Goal: Information Seeking & Learning: Check status

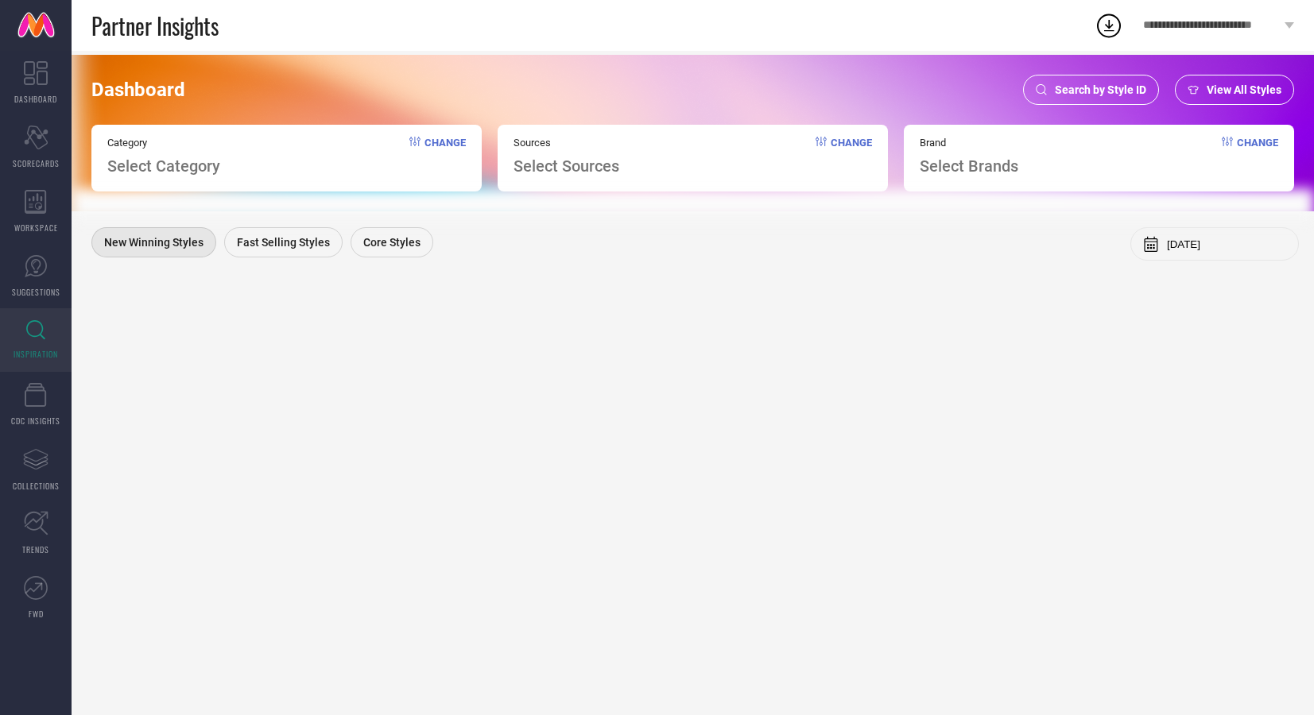
click at [1103, 67] on div "Dashboard Search by Style ID View All Styles Category Select Category Change So…" at bounding box center [693, 133] width 1242 height 157
click at [1085, 95] on span "Search by Style ID" at bounding box center [1100, 89] width 91 height 13
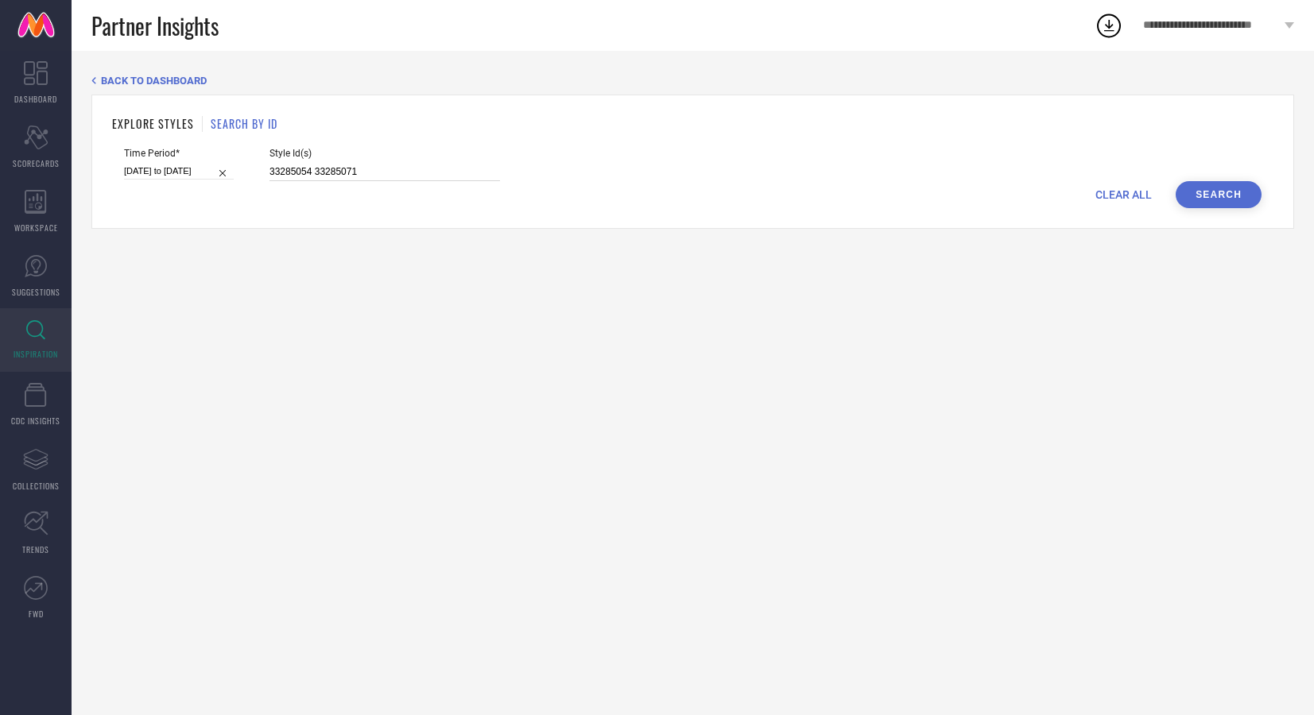
click at [376, 173] on input "33285054 33285071" at bounding box center [384, 172] width 230 height 18
type input "31870900"
click at [170, 167] on input "06-07-2025 to 04-08-2025" at bounding box center [179, 171] width 110 height 17
select select "6"
select select "2025"
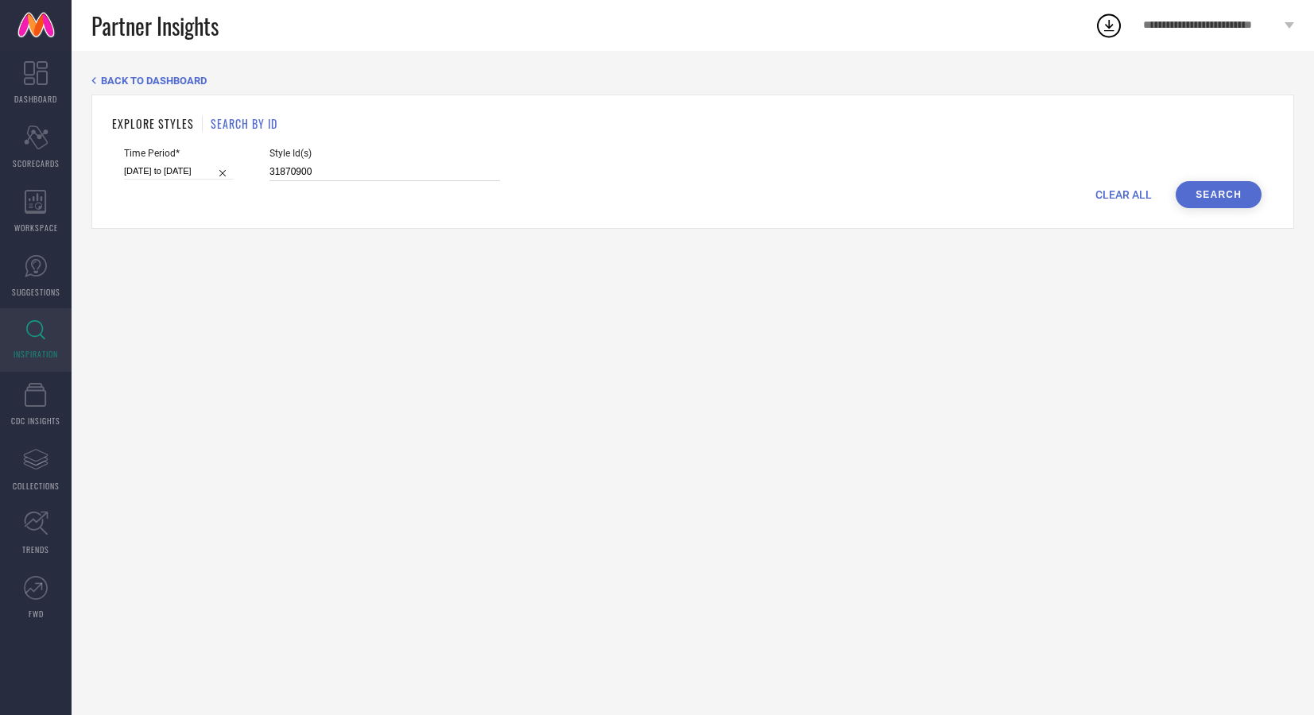
select select "7"
select select "2025"
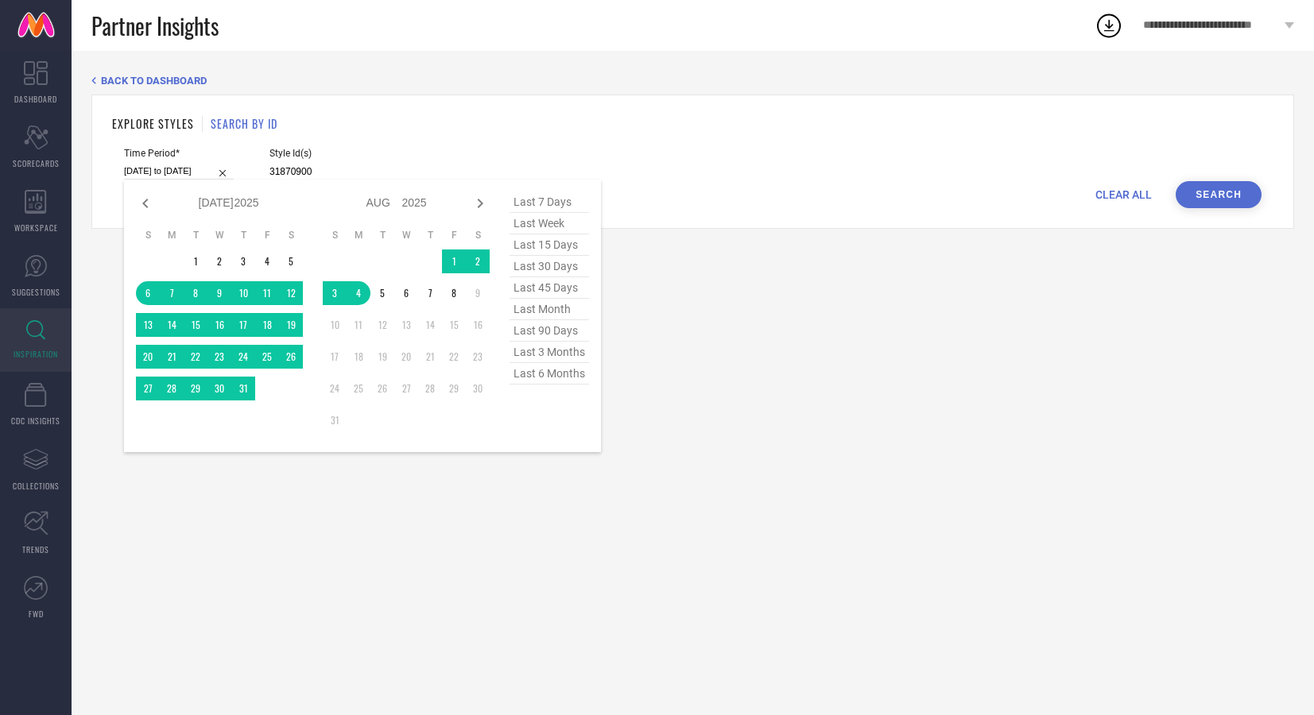
type input "31870900"
click at [534, 260] on span "last 30 days" at bounding box center [548, 266] width 79 height 21
type input "10-07-2025 to 08-08-2025"
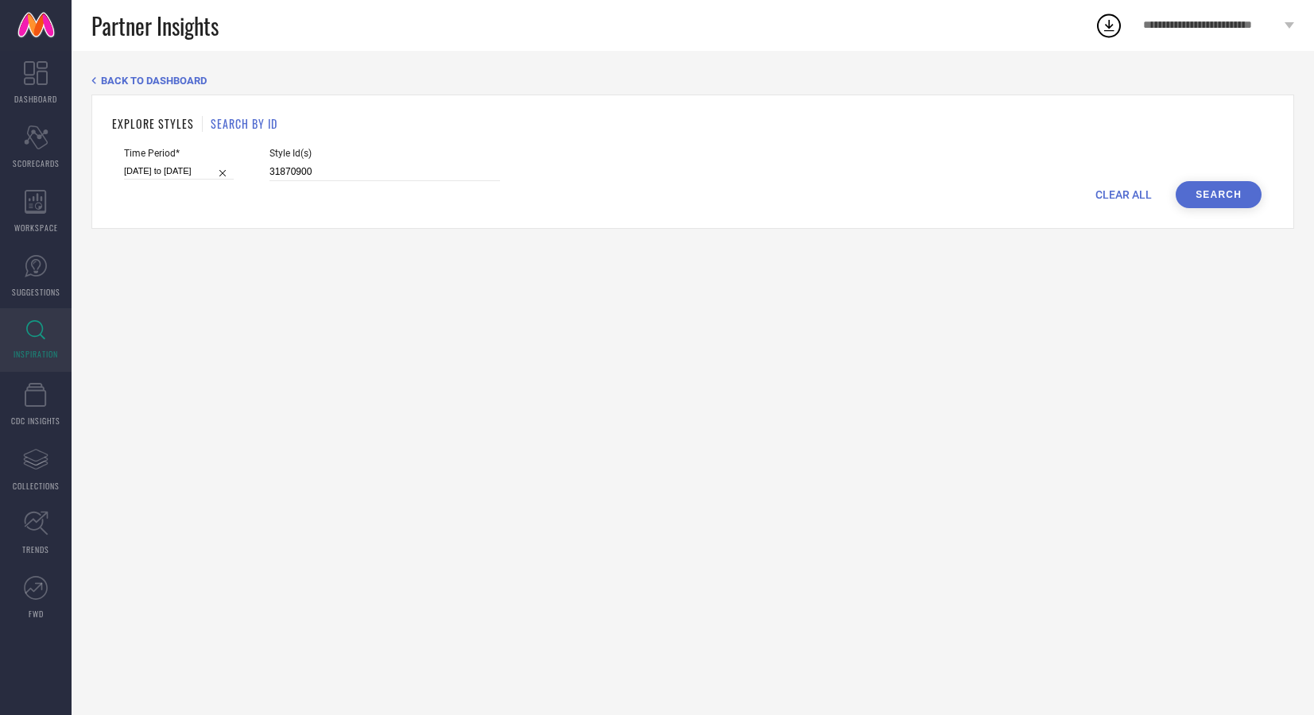
click at [1201, 198] on button "Search" at bounding box center [1219, 194] width 86 height 27
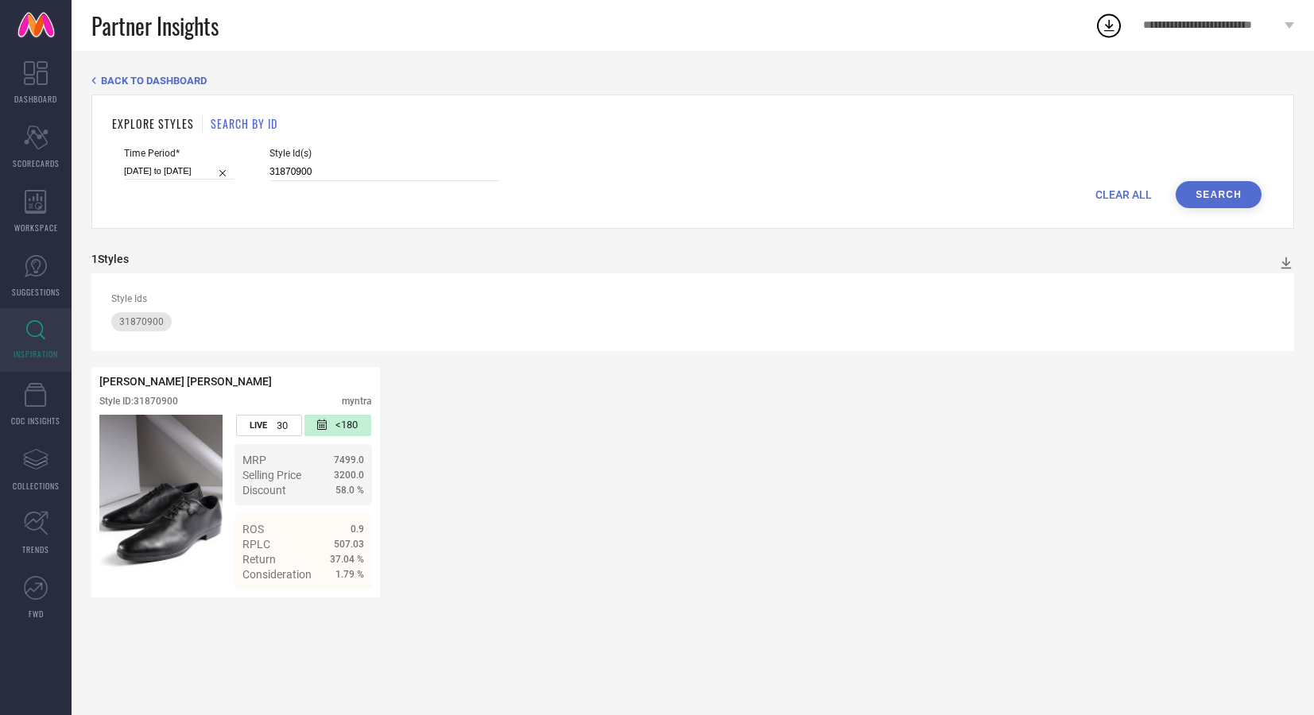
click at [175, 172] on input "10-07-2025 to 08-08-2025" at bounding box center [179, 171] width 110 height 17
select select "6"
select select "2025"
select select "7"
select select "2025"
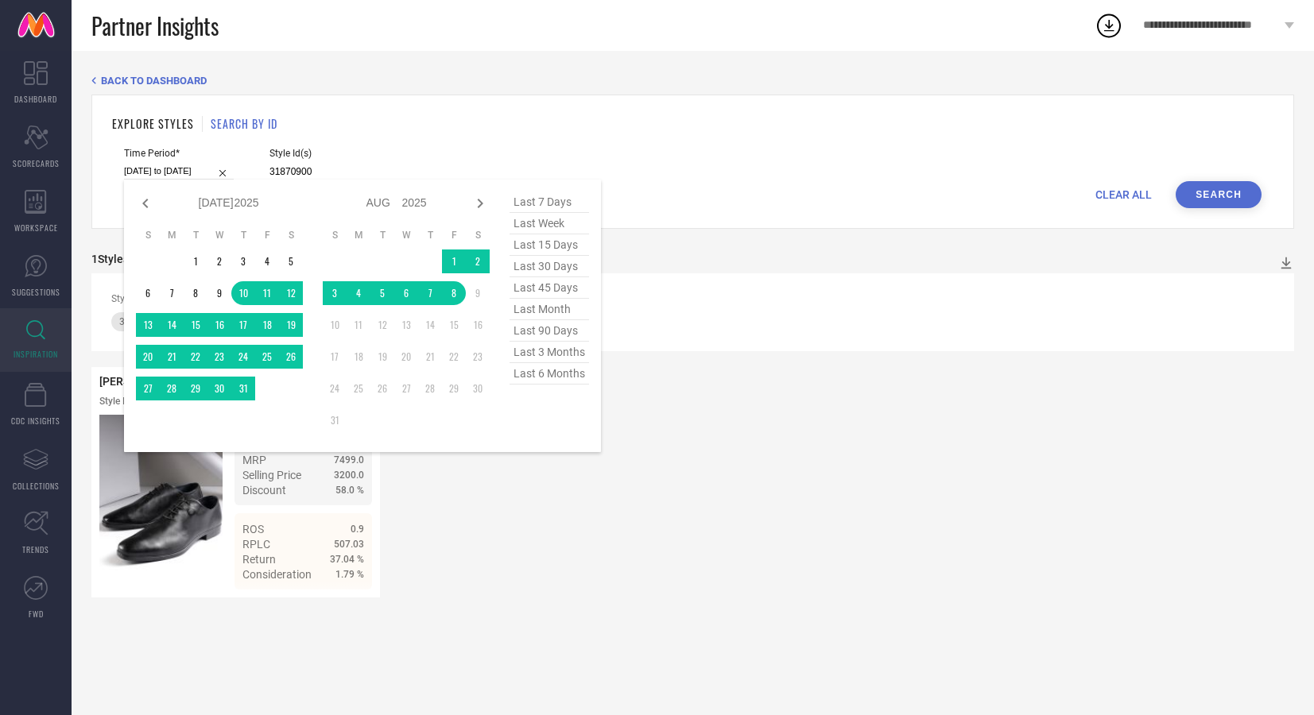
click at [550, 329] on span "last 90 days" at bounding box center [548, 330] width 79 height 21
type input "[DATE] to [DATE]"
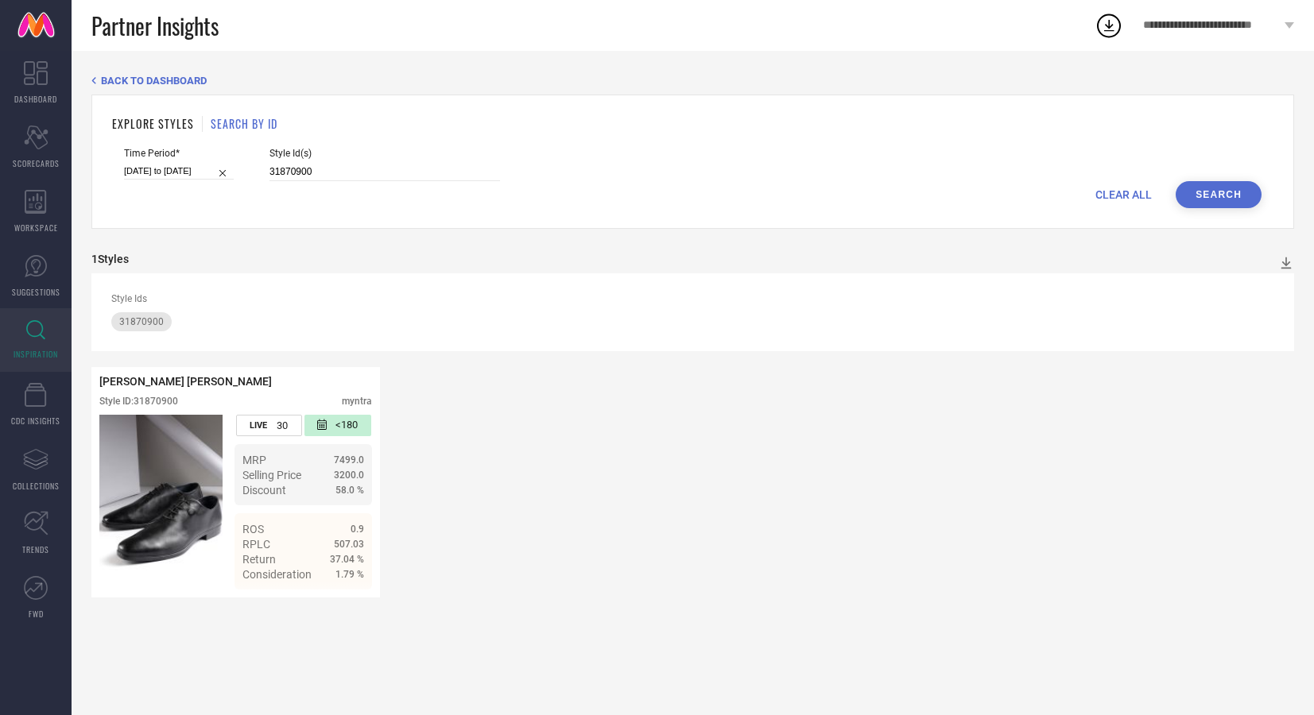
click at [1206, 196] on button "Search" at bounding box center [1219, 194] width 86 height 27
click at [177, 170] on input "[DATE] to [DATE]" at bounding box center [179, 171] width 110 height 17
select select "4"
select select "2025"
select select "5"
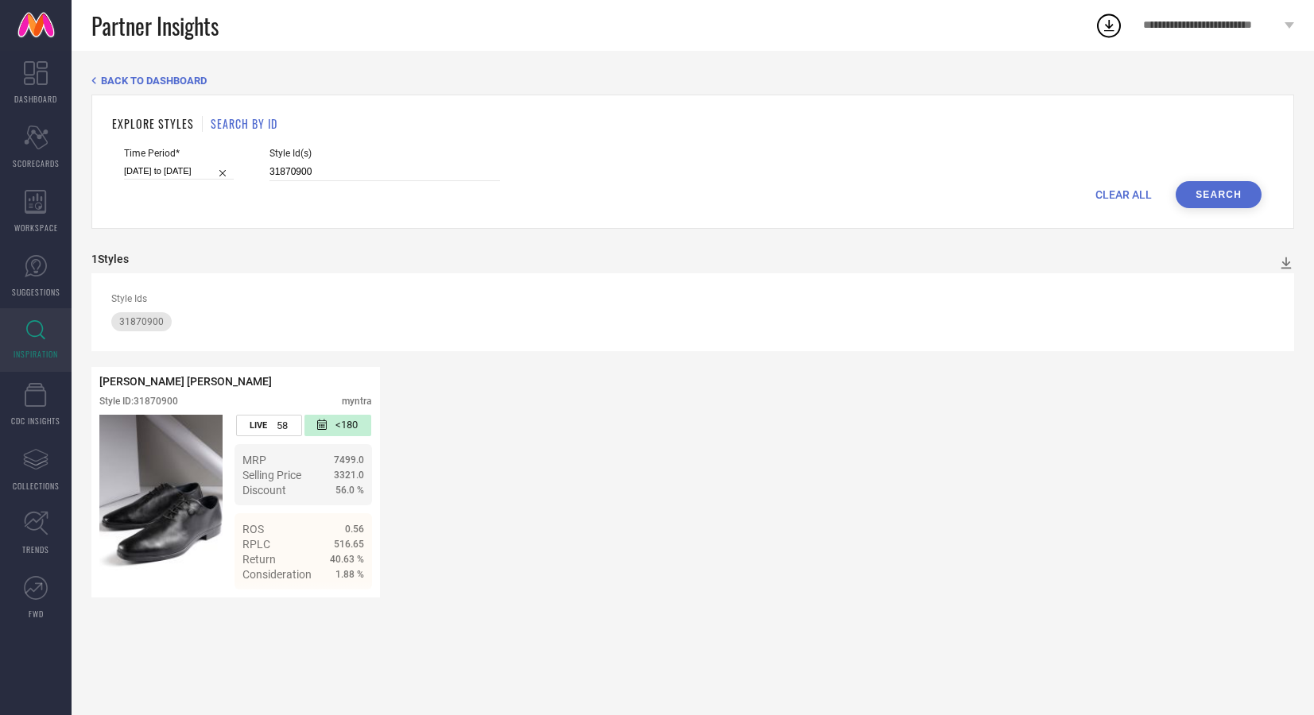
select select "2025"
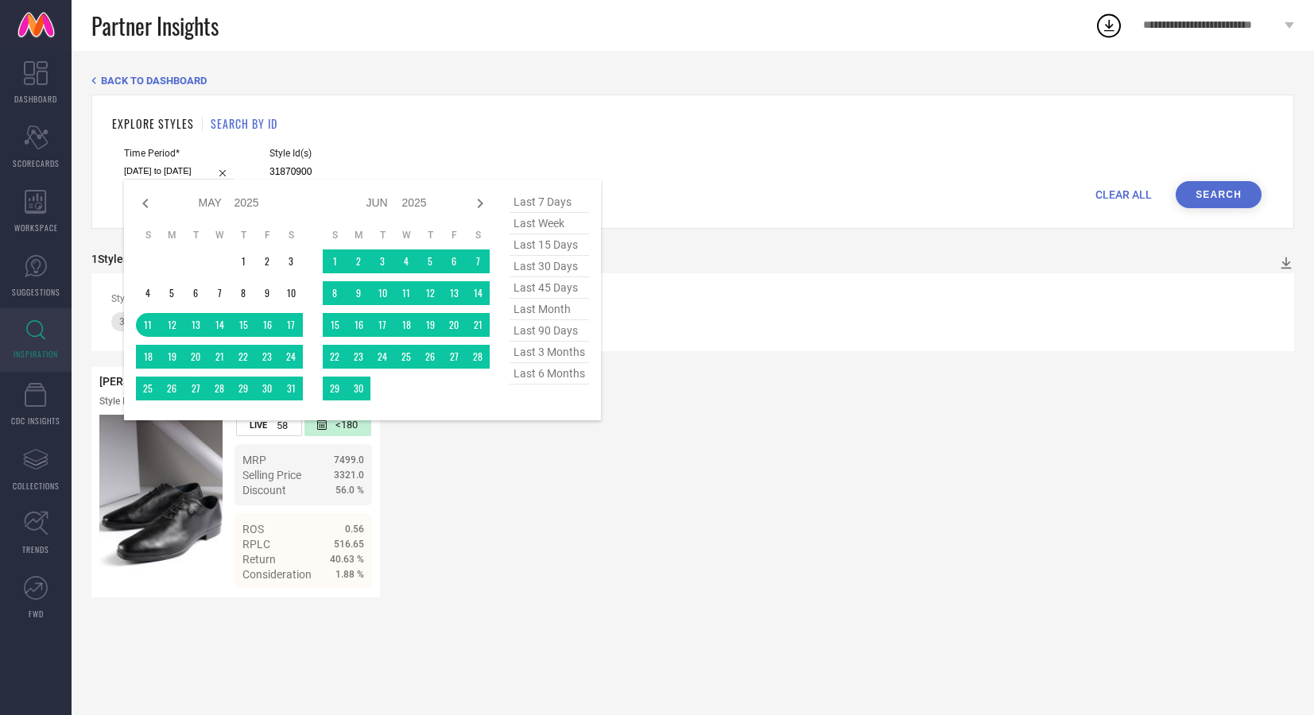
click at [540, 223] on span "last week" at bounding box center [548, 223] width 79 height 21
type input "03-08-2025 to 08-08-2025"
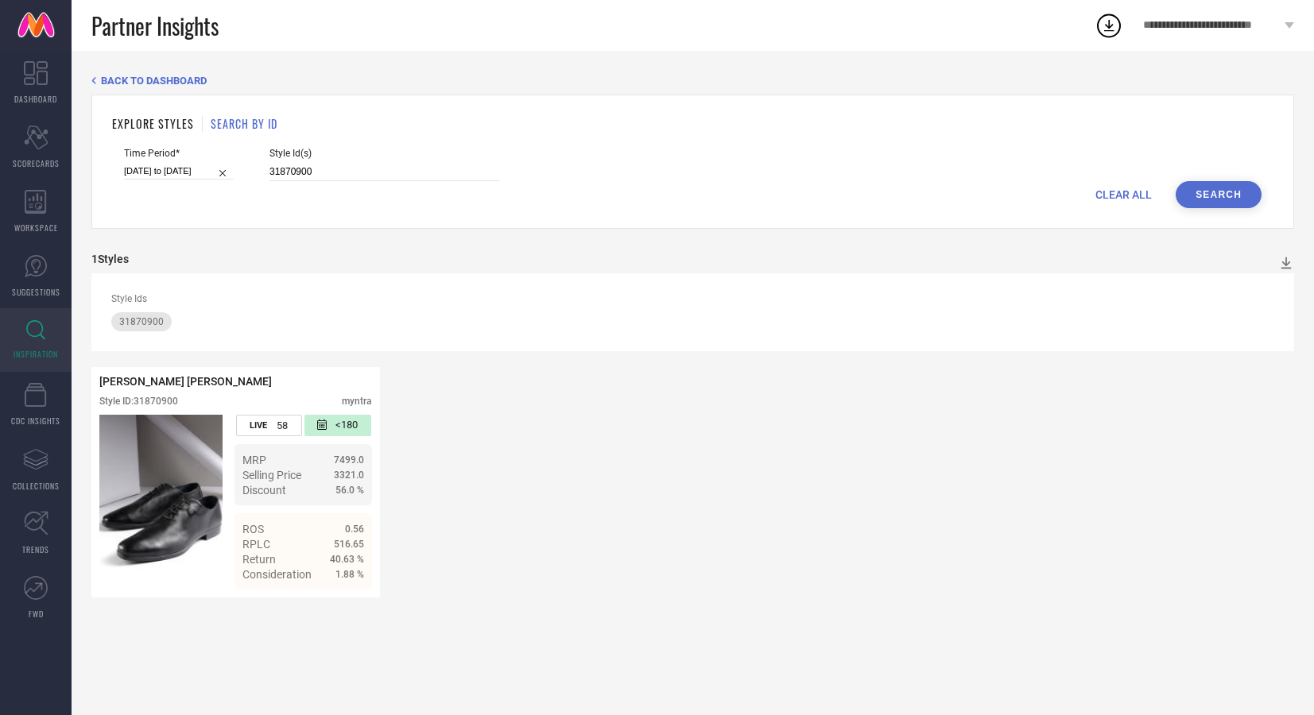
click at [1199, 192] on button "Search" at bounding box center [1219, 194] width 86 height 27
select select "7"
select select "2025"
select select "8"
select select "2025"
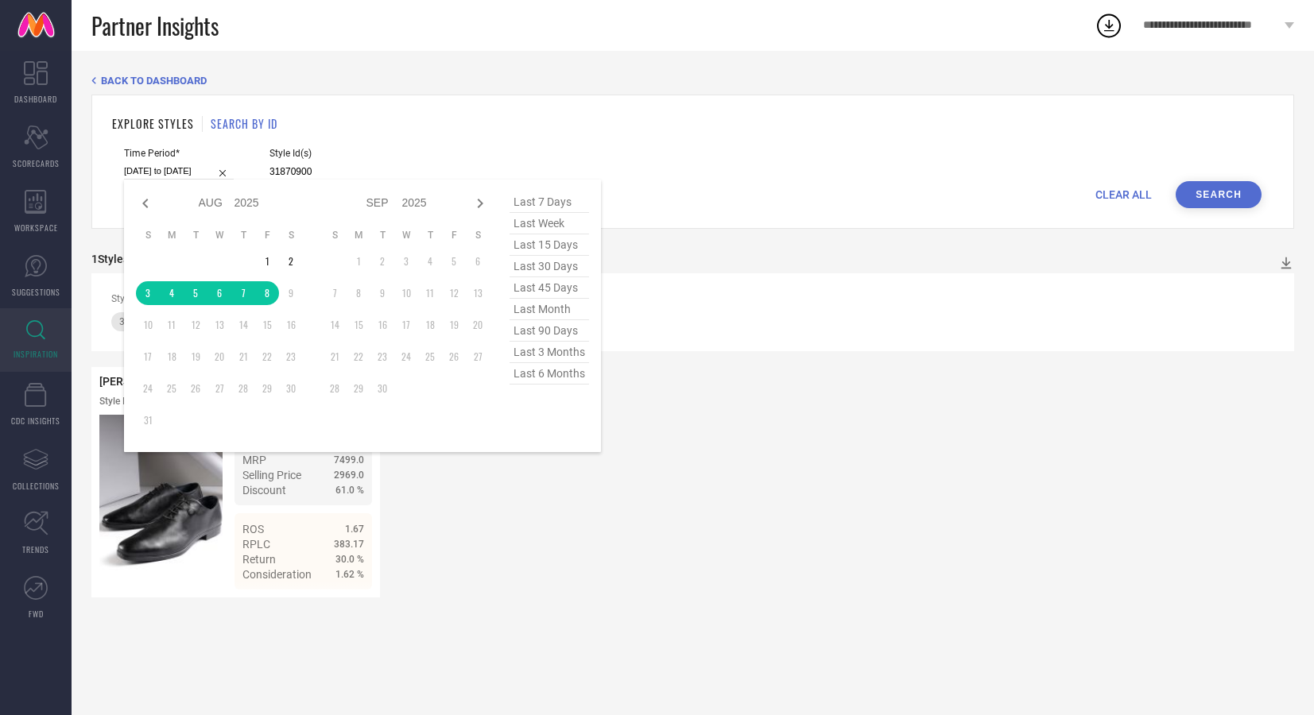
click at [153, 171] on input "03-08-2025 to 08-08-2025" at bounding box center [179, 171] width 110 height 17
click at [547, 201] on span "last 7 days" at bounding box center [548, 202] width 79 height 21
type input "[DATE] to [DATE]"
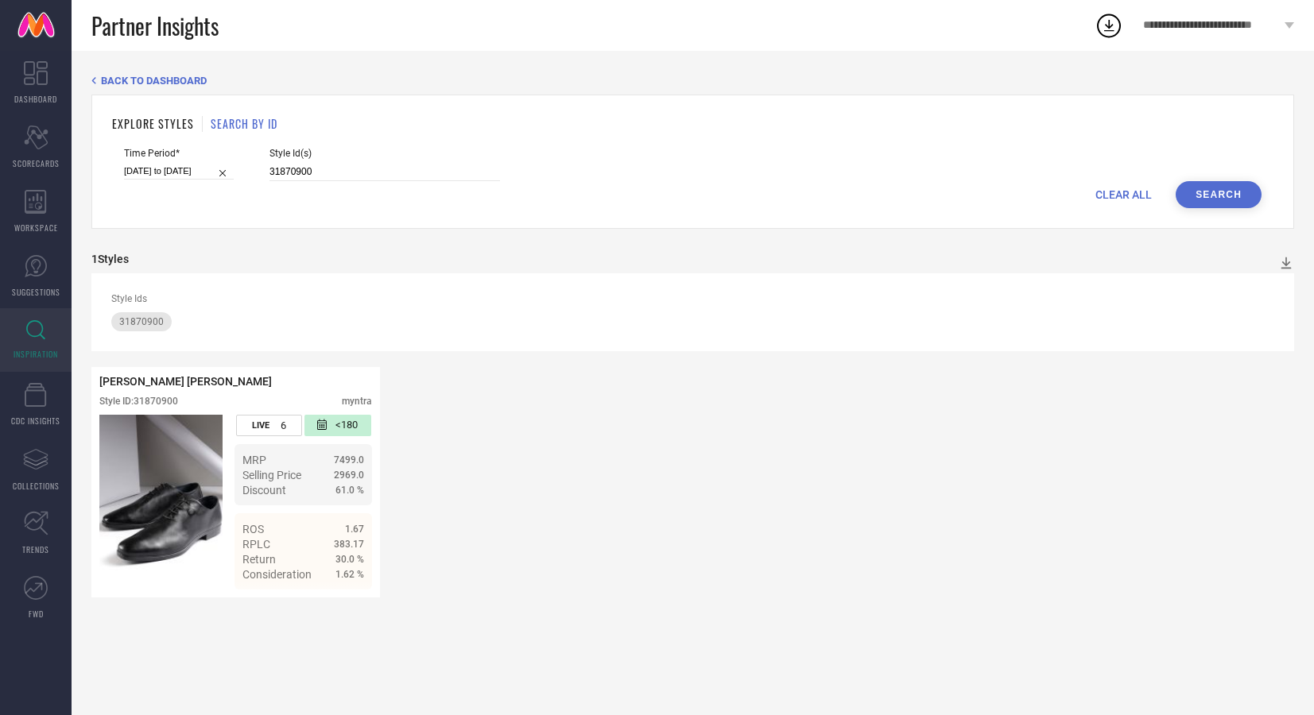
click at [1201, 186] on button "Search" at bounding box center [1219, 194] width 86 height 27
click at [334, 586] on div "Details" at bounding box center [235, 575] width 289 height 45
click at [336, 582] on span "Details" at bounding box center [346, 575] width 36 height 13
click at [160, 169] on input "[DATE] to [DATE]" at bounding box center [179, 171] width 110 height 17
select select "7"
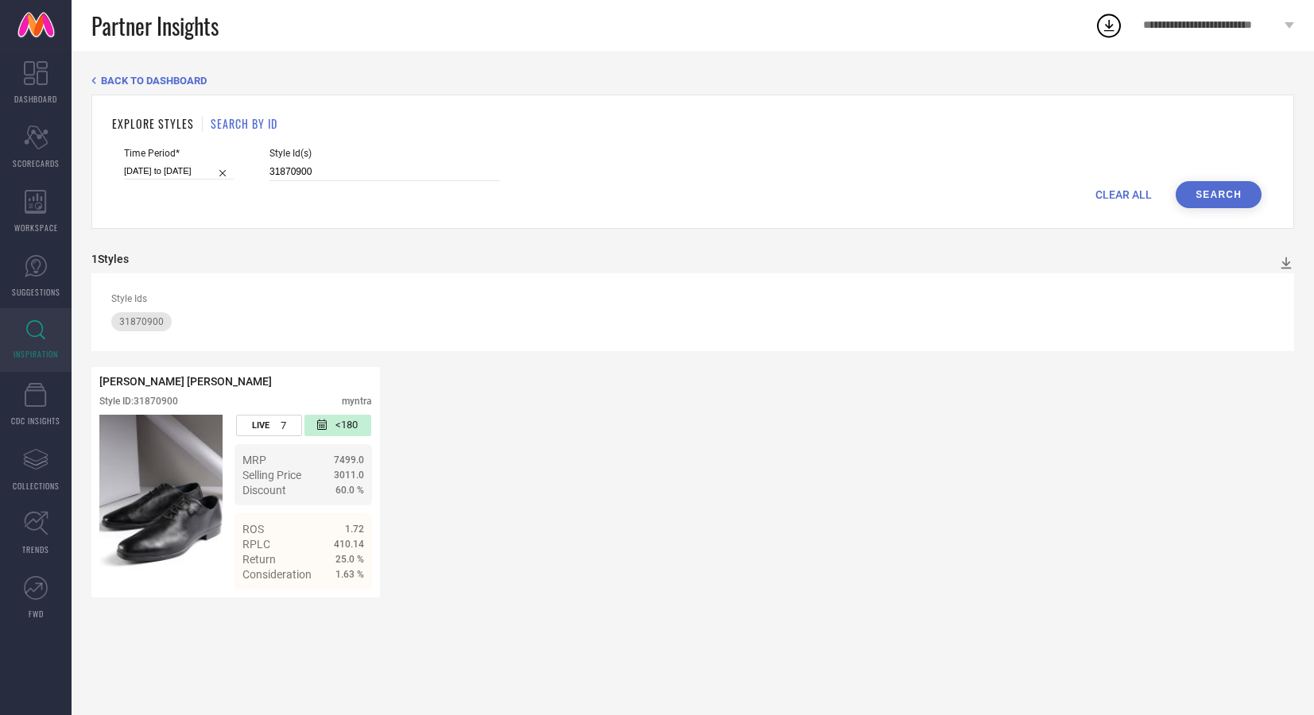
select select "2025"
select select "8"
select select "2025"
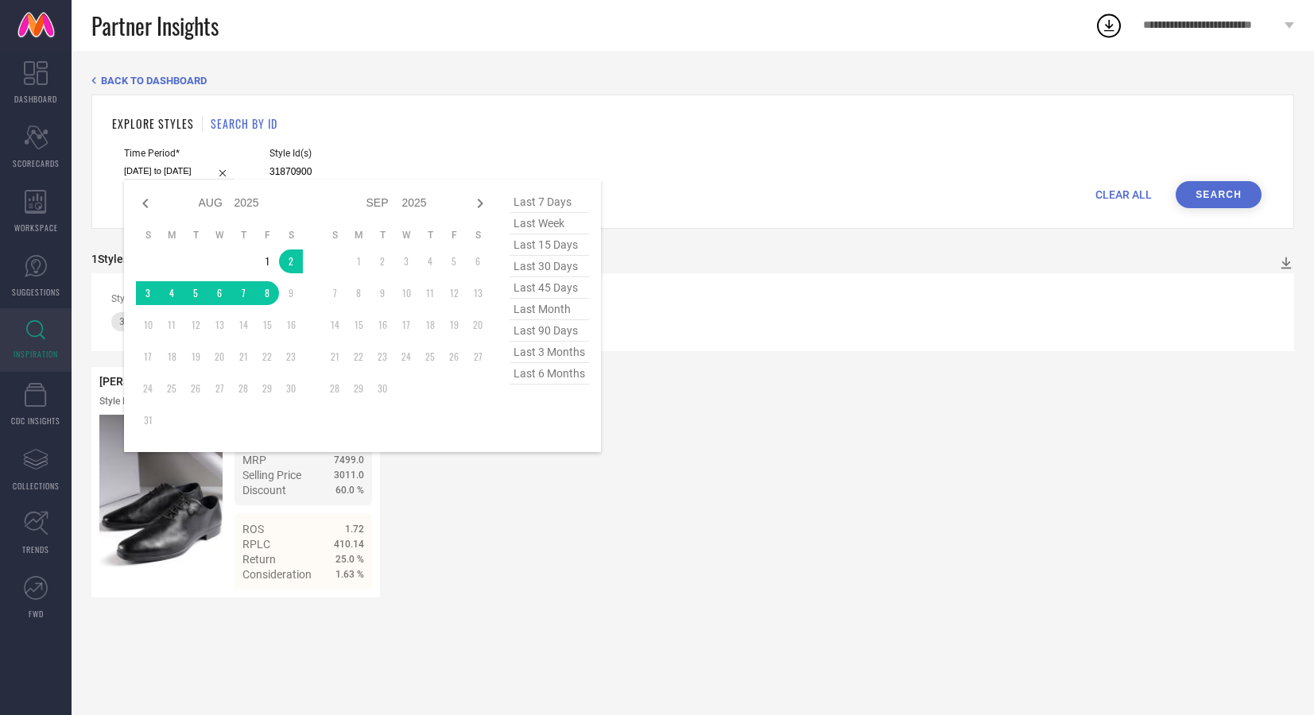
click at [558, 326] on span "last 90 days" at bounding box center [548, 330] width 79 height 21
type input "[DATE] to [DATE]"
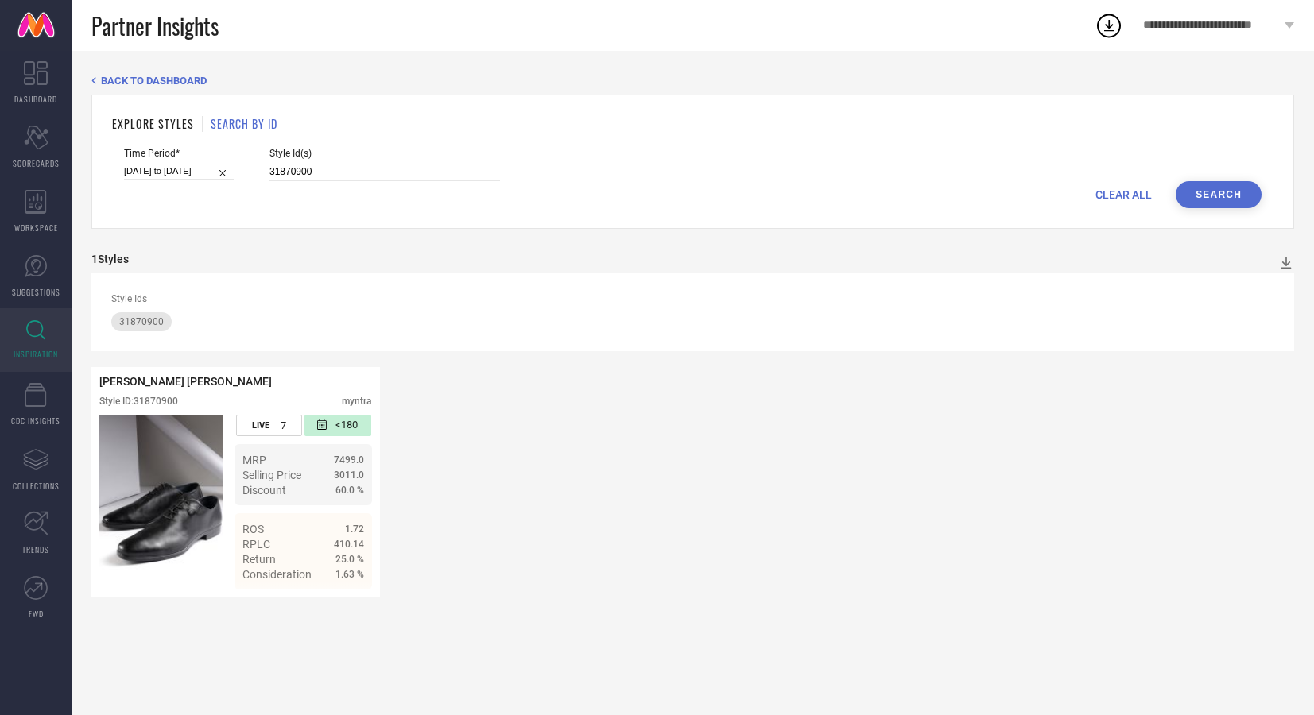
click at [1208, 200] on button "Search" at bounding box center [1219, 194] width 86 height 27
click at [339, 573] on span "Details" at bounding box center [346, 575] width 36 height 13
click at [358, 174] on input "31870900" at bounding box center [384, 172] width 230 height 18
type input "31870927"
click at [1233, 185] on button "Search" at bounding box center [1219, 194] width 86 height 27
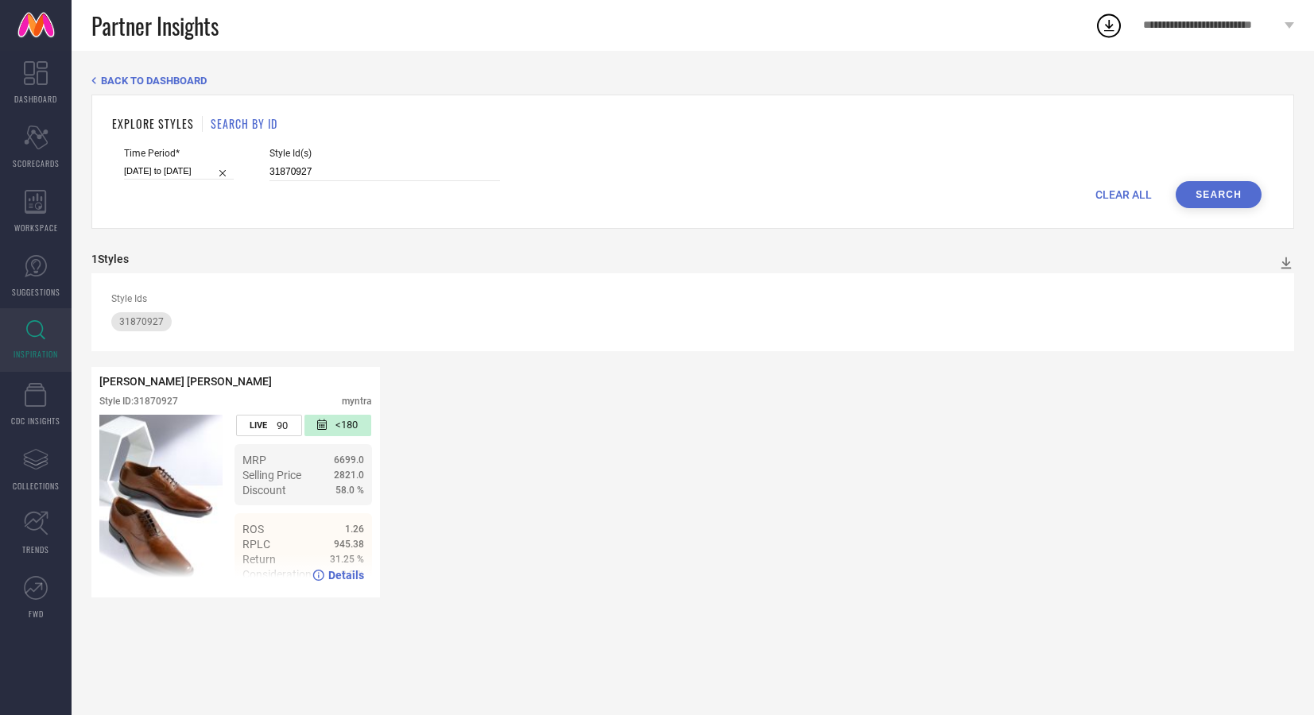
click at [341, 573] on span "Details" at bounding box center [346, 575] width 36 height 13
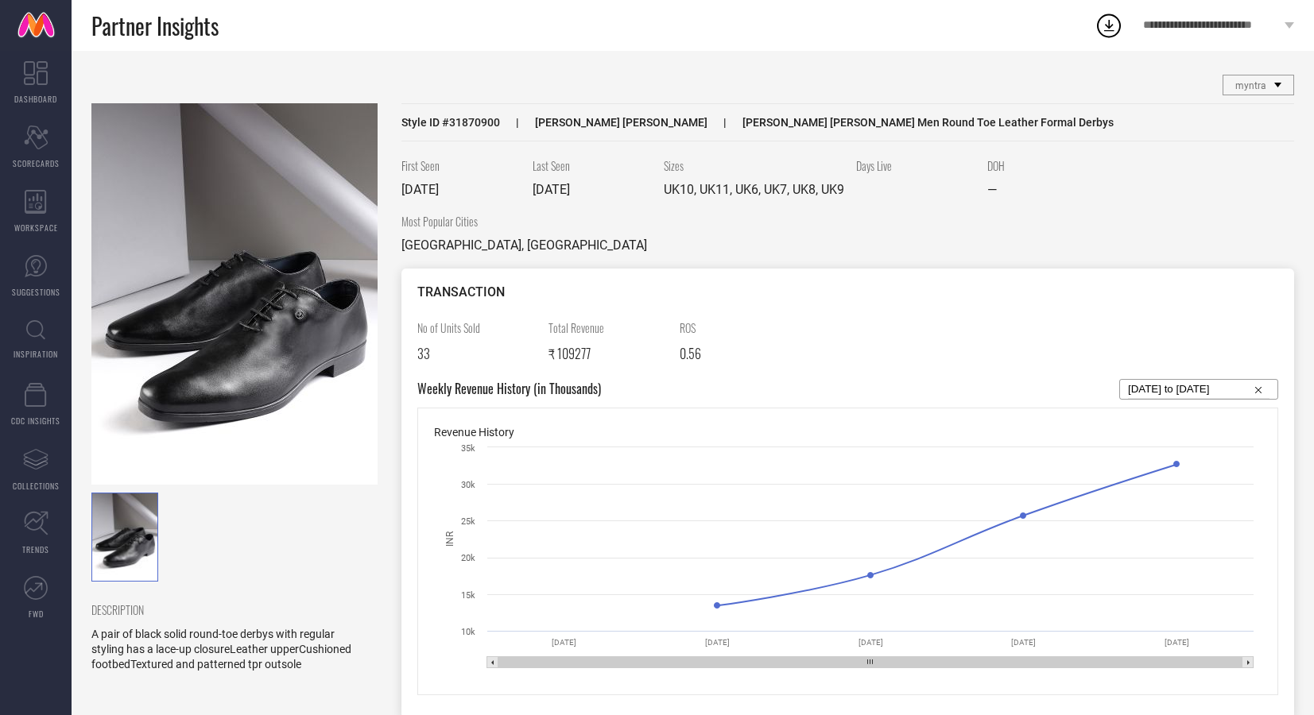
click at [1201, 386] on input "[DATE] to [DATE]" at bounding box center [1198, 389] width 141 height 19
select select "6"
select select "2025"
select select "7"
select select "2025"
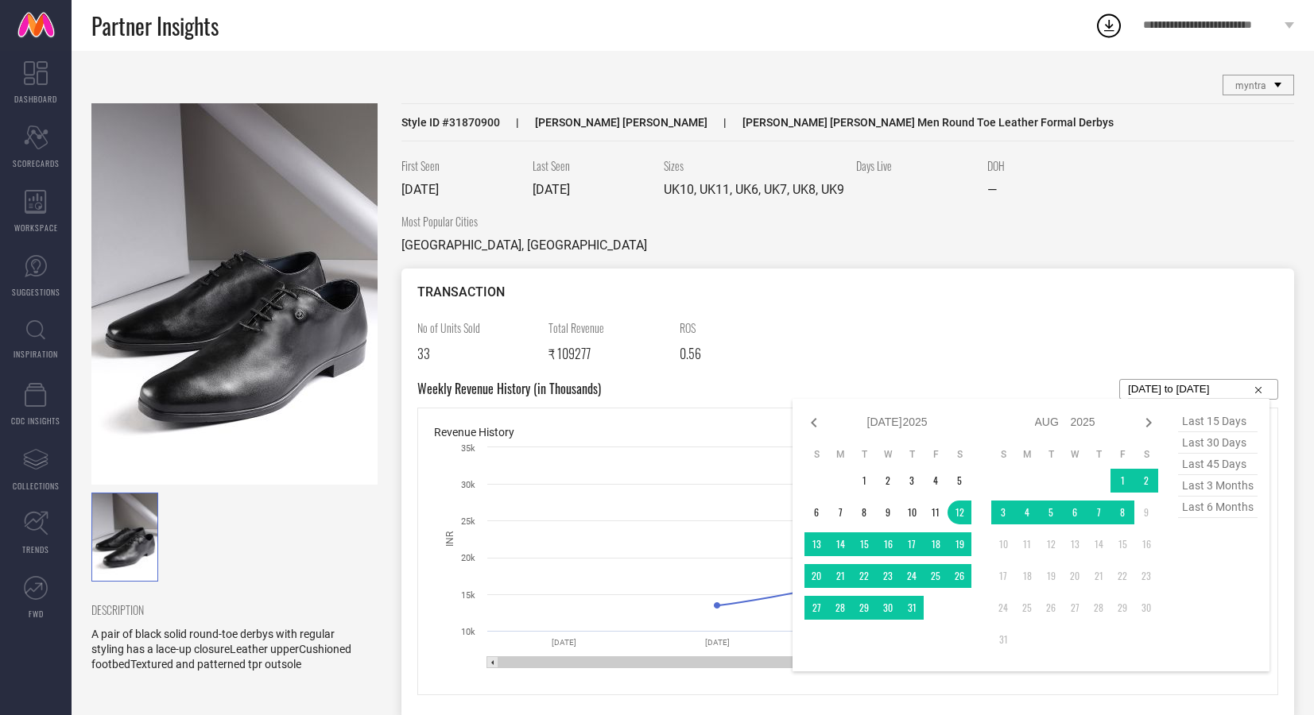
click at [1213, 420] on span "last 15 days" at bounding box center [1217, 421] width 79 height 21
type input "27-07-2025 to 10-08-2025"
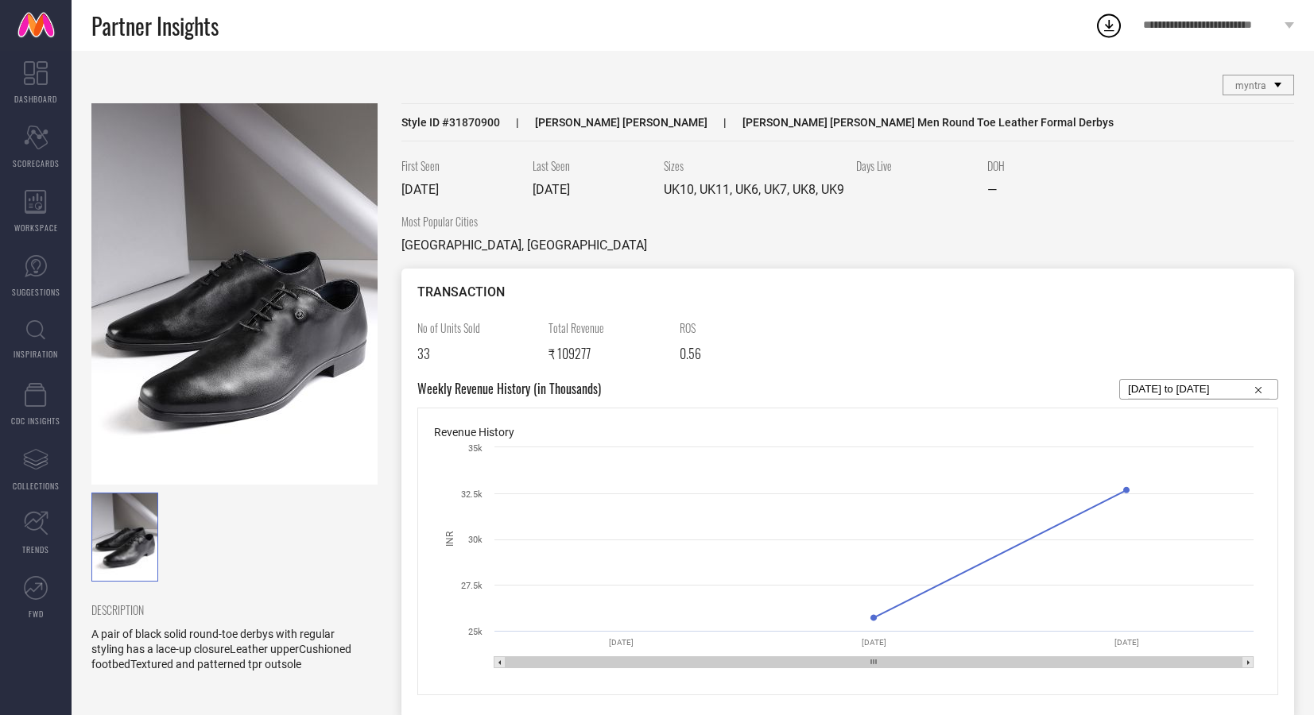
click at [1185, 389] on input "27-07-2025 to 10-08-2025" at bounding box center [1198, 389] width 141 height 19
select select "6"
select select "2025"
select select "7"
select select "2025"
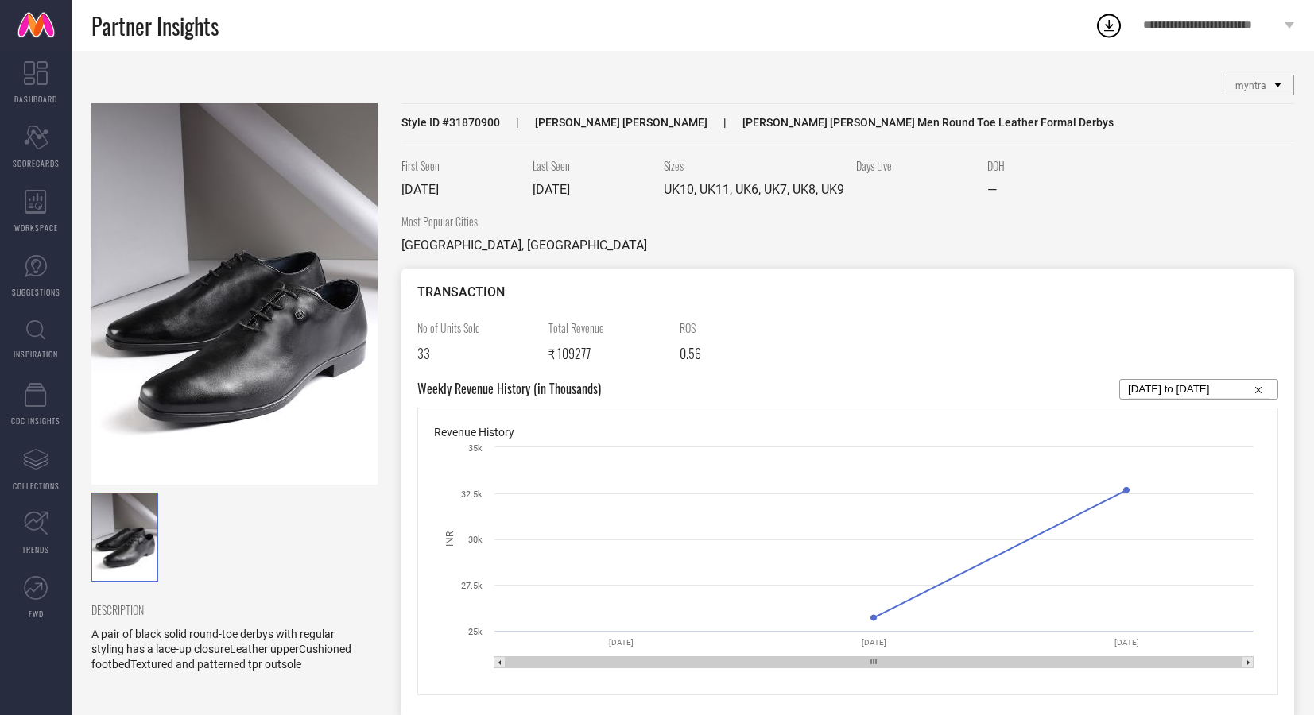
click at [1121, 353] on div "No of Units Sold 33 Total Revenue ₹ 109277 ROS 0.56" at bounding box center [847, 350] width 861 height 60
click at [1184, 387] on input "27-07-2025 to 10-08-2025" at bounding box center [1198, 389] width 141 height 19
select select "6"
select select "2025"
select select "7"
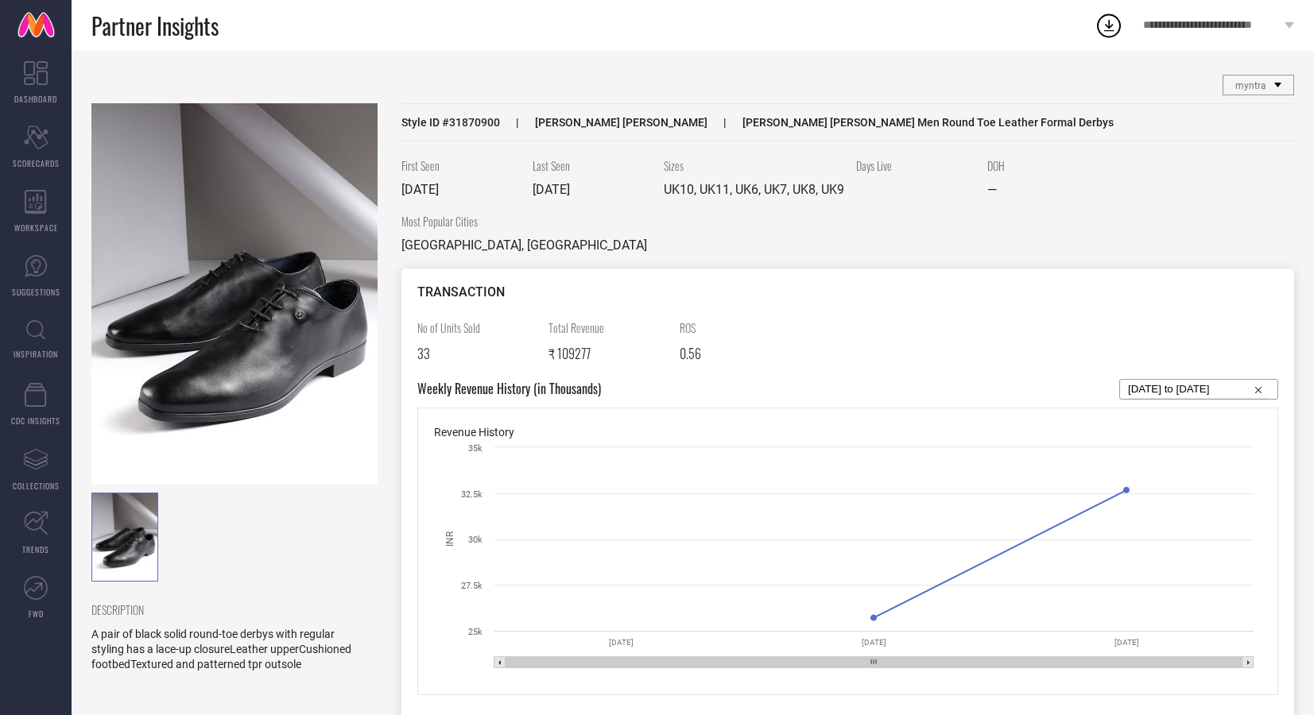
select select "2025"
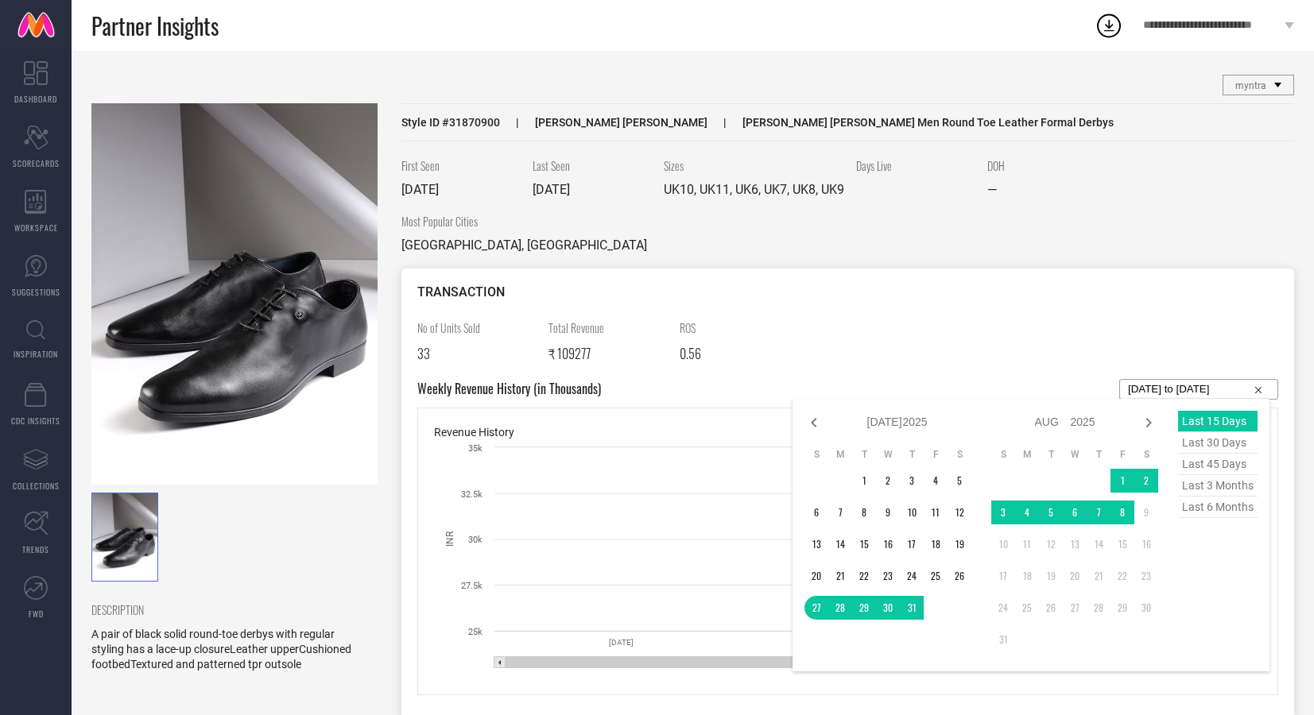
click at [1201, 482] on span "last 3 months" at bounding box center [1217, 485] width 79 height 21
type input "01-05-2025 to 31-07-2025"
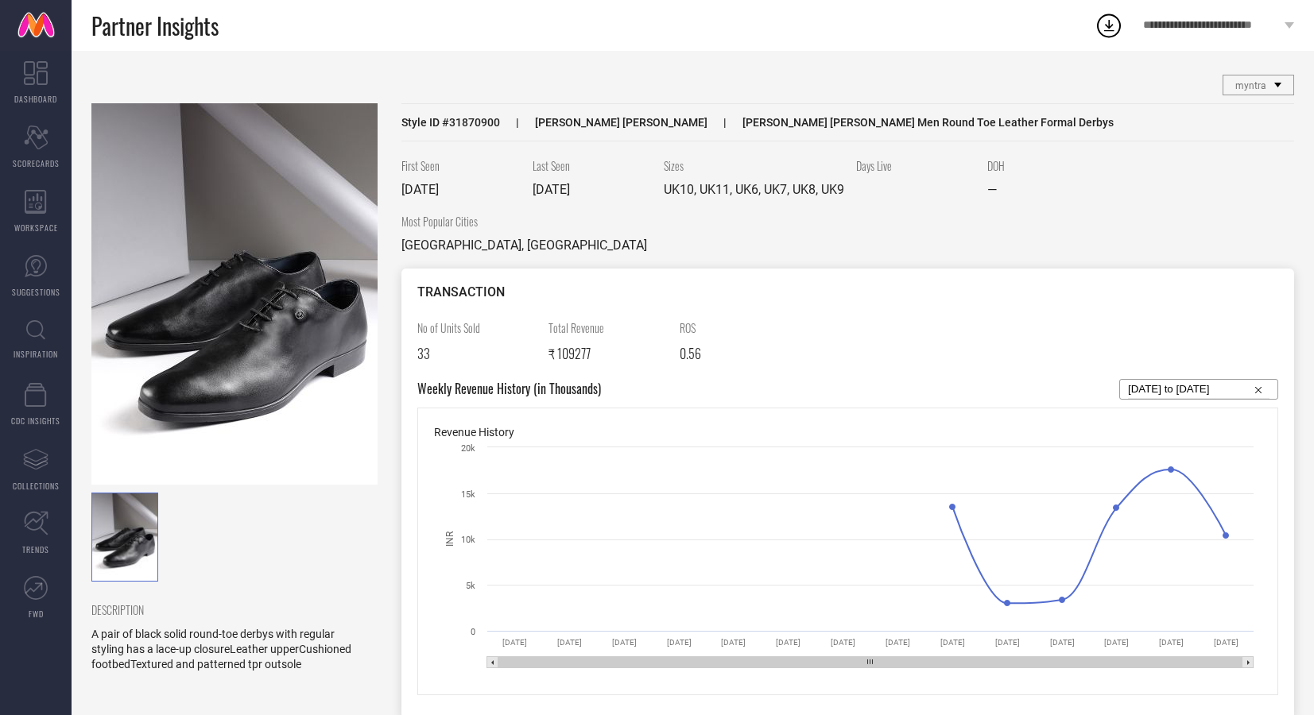
select select "4"
select select "2025"
select select "5"
select select "2025"
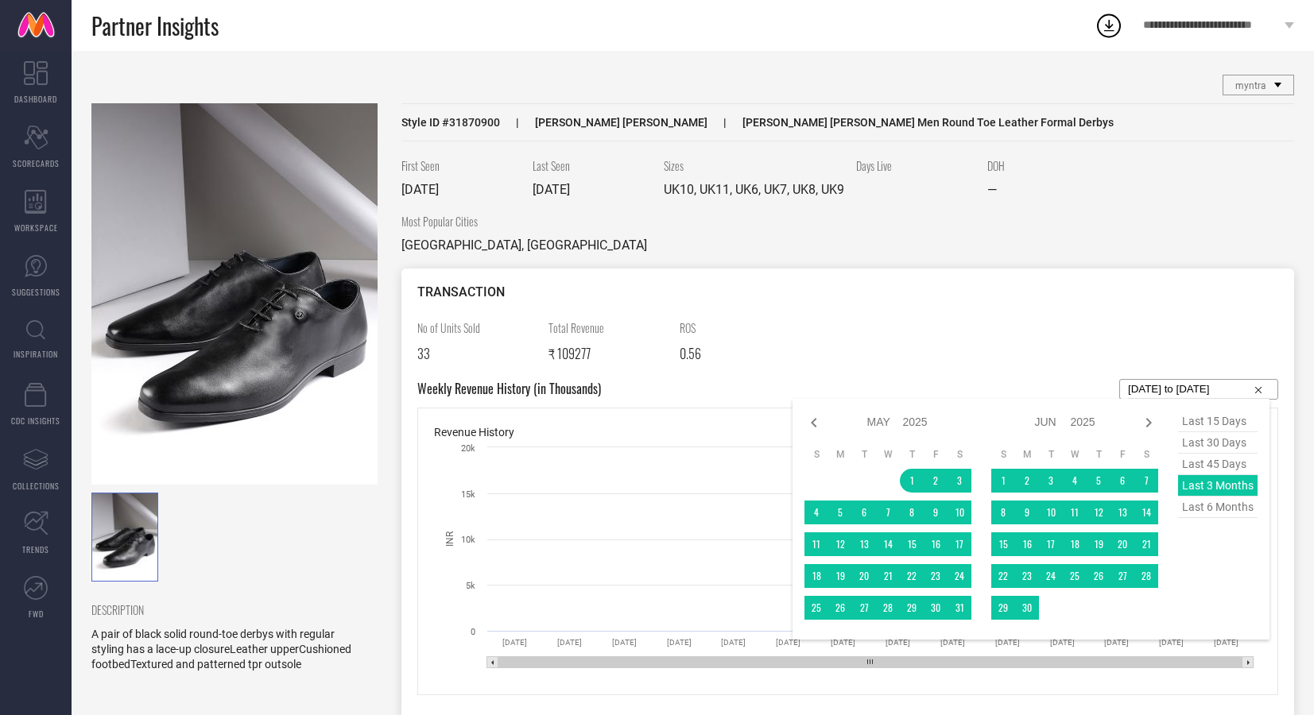
click at [1191, 390] on input "01-05-2025 to 31-07-2025" at bounding box center [1198, 389] width 141 height 19
click at [1207, 459] on span "last 45 days" at bounding box center [1217, 464] width 79 height 21
type input "27-06-2025 to 10-08-2025"
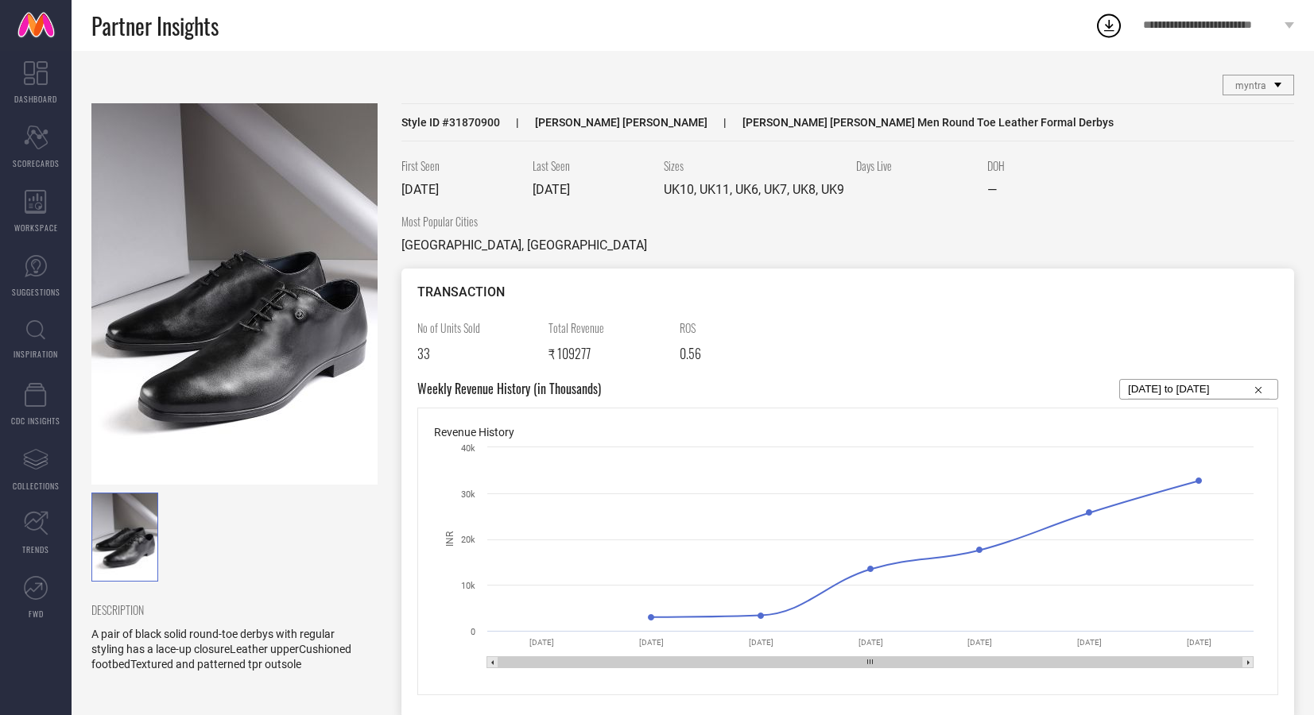
select select "5"
select select "2025"
select select "6"
select select "2025"
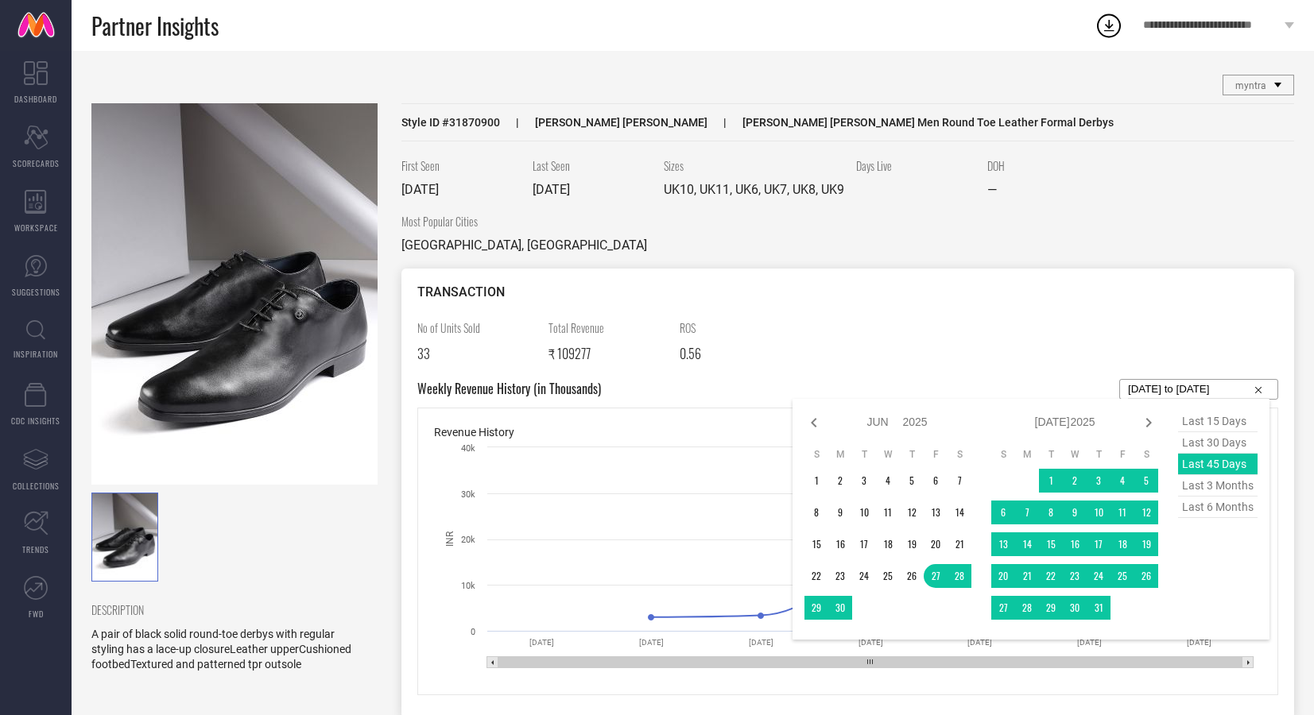
click at [1176, 389] on input "27-06-2025 to 10-08-2025" at bounding box center [1198, 389] width 141 height 19
click at [1199, 441] on span "last 30 days" at bounding box center [1217, 442] width 79 height 21
type input "12-07-2025 to 10-08-2025"
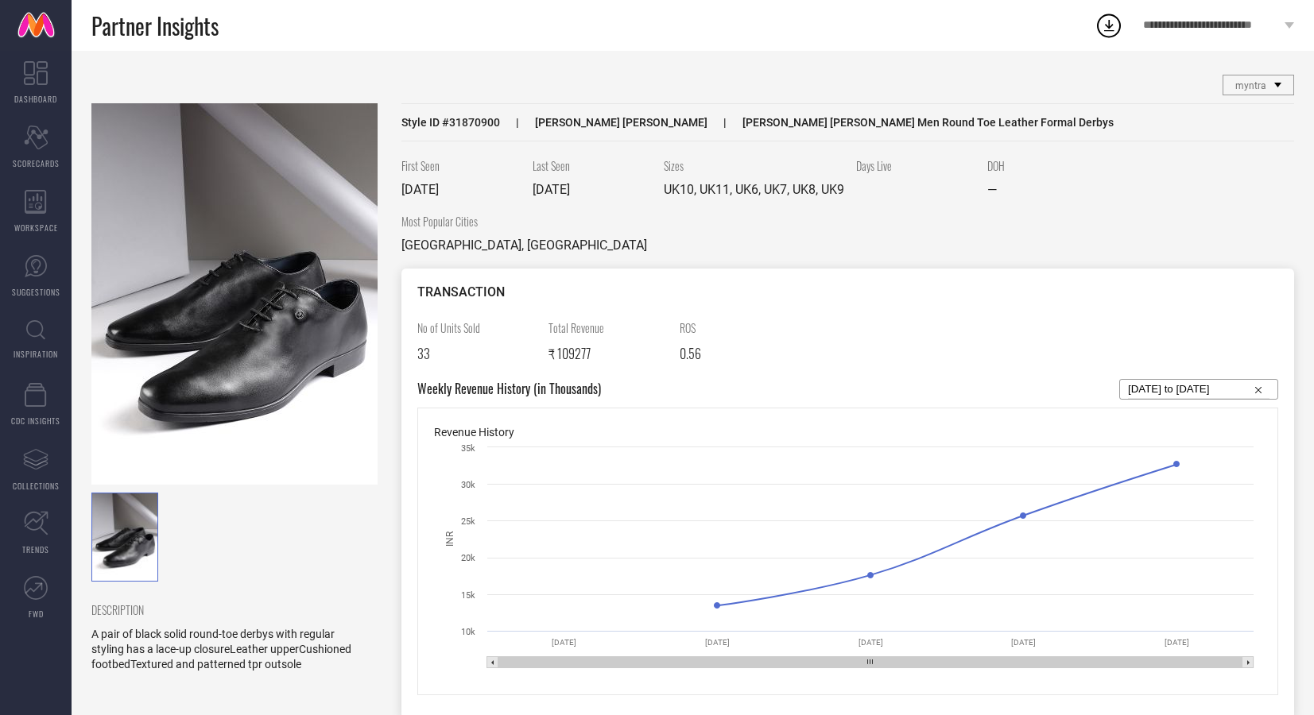
click at [1207, 385] on input "12-07-2025 to 10-08-2025" at bounding box center [1198, 389] width 141 height 19
select select "6"
select select "2025"
select select "7"
select select "2025"
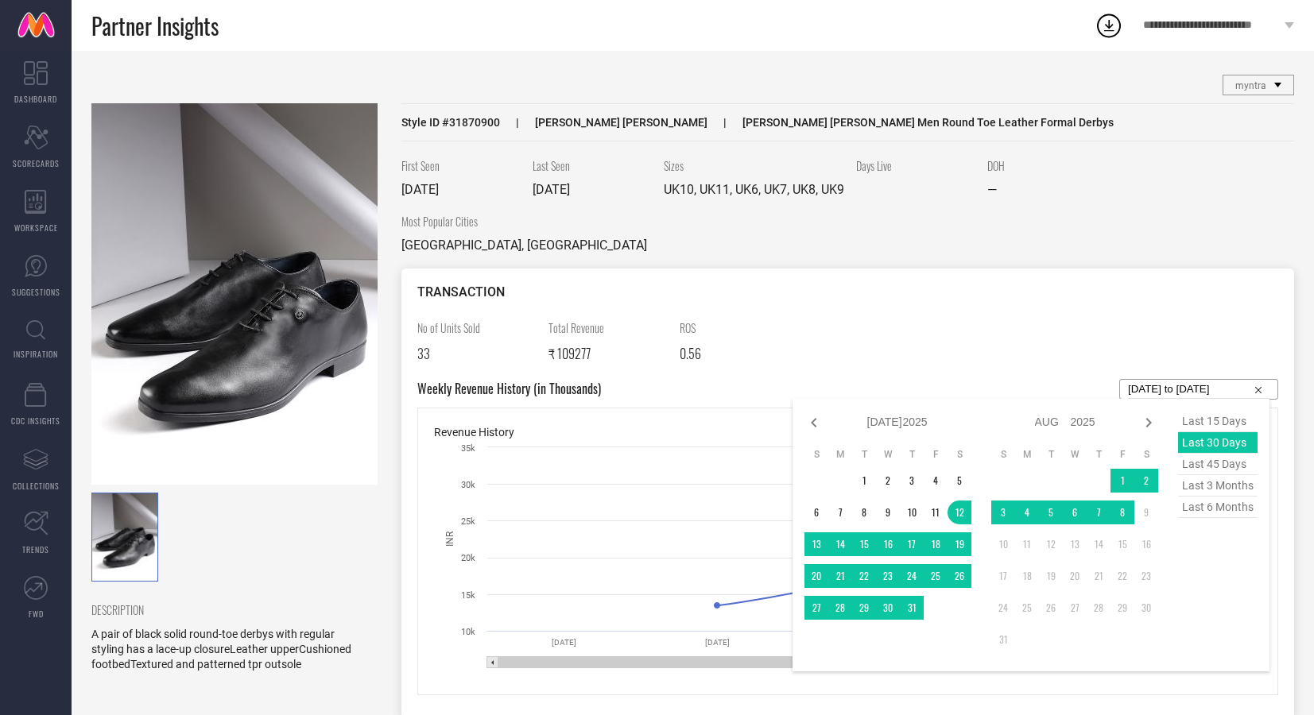
click at [1207, 424] on span "last 15 days" at bounding box center [1217, 421] width 79 height 21
type input "27-07-2025 to 10-08-2025"
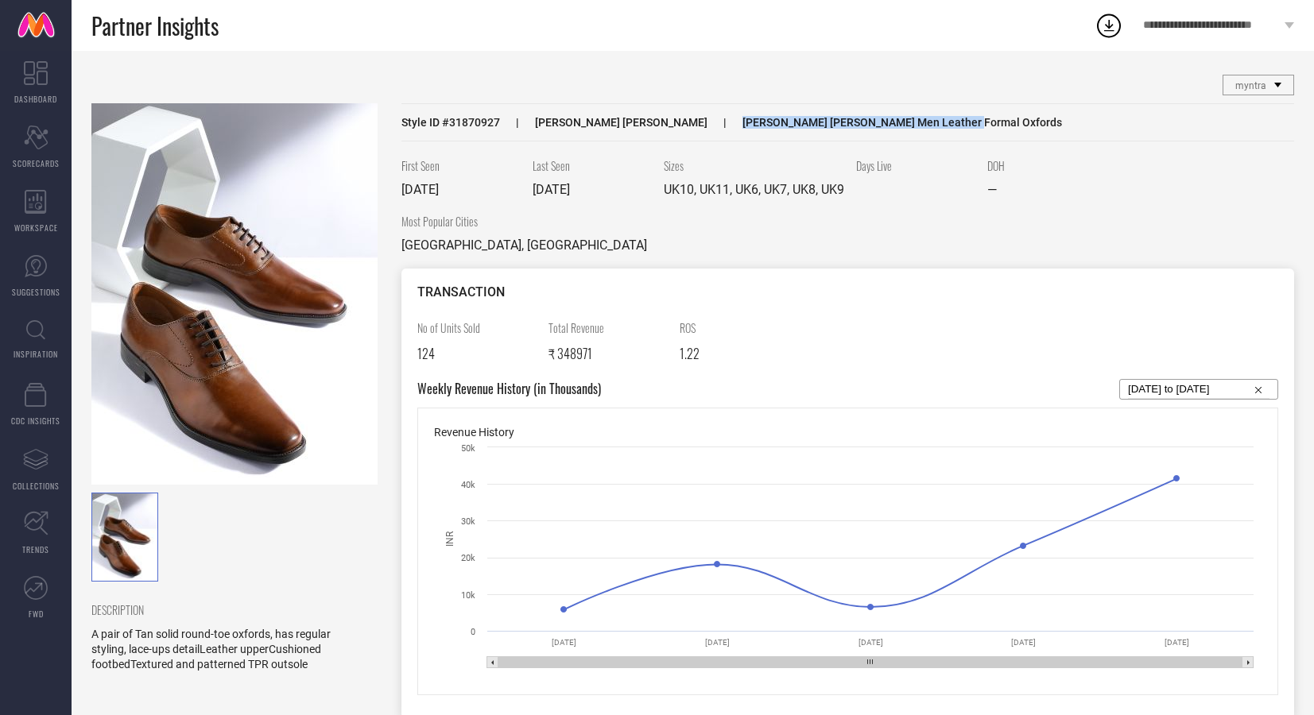
drag, startPoint x: 907, startPoint y: 113, endPoint x: 913, endPoint y: 120, distance: 9.6
click at [913, 120] on div "Style ID # 31870927 KENNETH COLE Kenneth Cole Men Leather Formal Oxfords" at bounding box center [847, 122] width 893 height 38
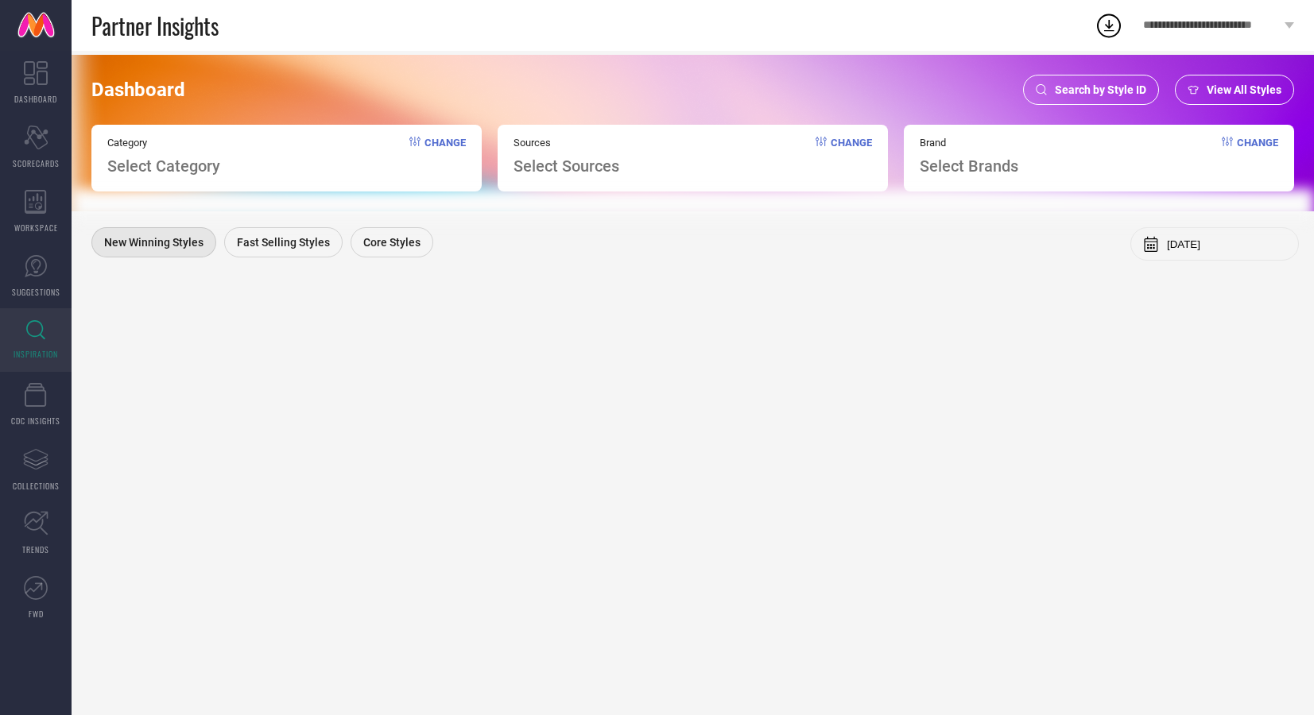
click at [1084, 82] on div "Search by Style ID" at bounding box center [1091, 90] width 136 height 30
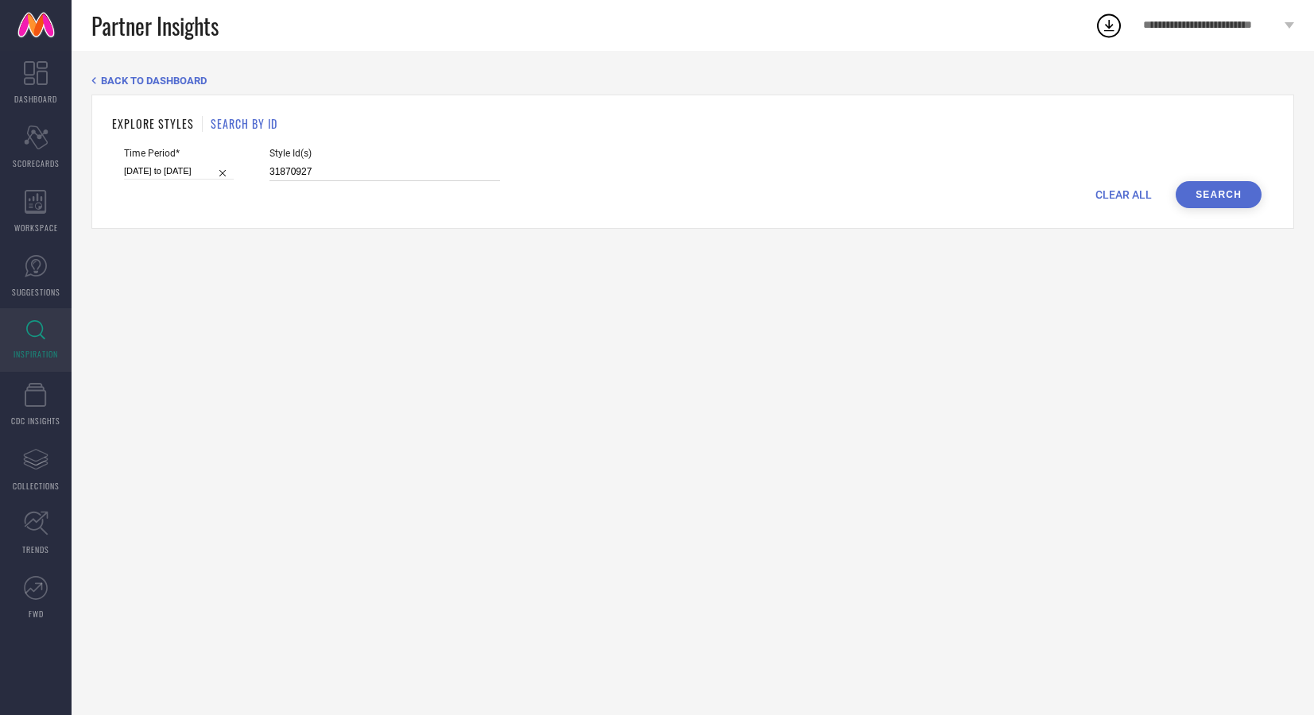
click at [397, 169] on input "31870927" at bounding box center [384, 172] width 230 height 18
type input "33864240 33864241 33864242 33864243 33864244 33864245 33864246 33864257 3386425…"
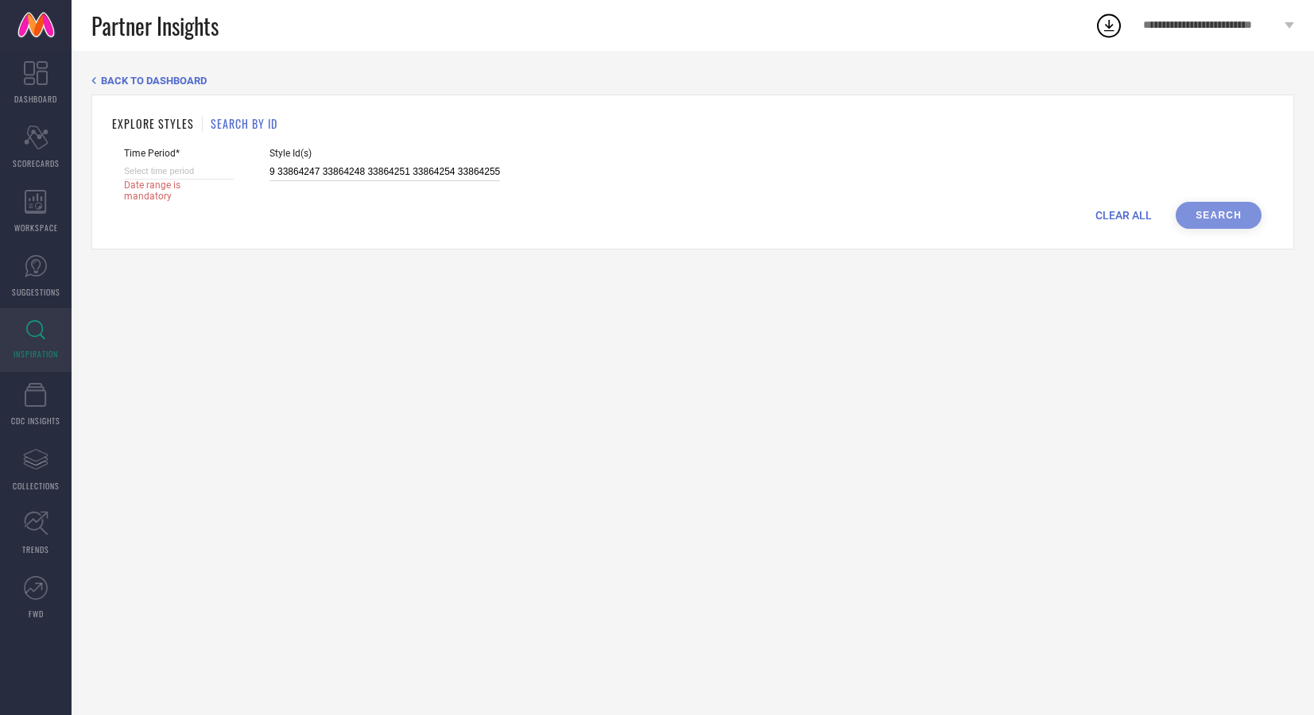
type input "33864240 33864241 33864242 33864243 33864244 33864245 33864246 33864257 3386425…"
click at [159, 190] on span "Date range is mandatory" at bounding box center [171, 191] width 95 height 22
select select "7"
select select "2025"
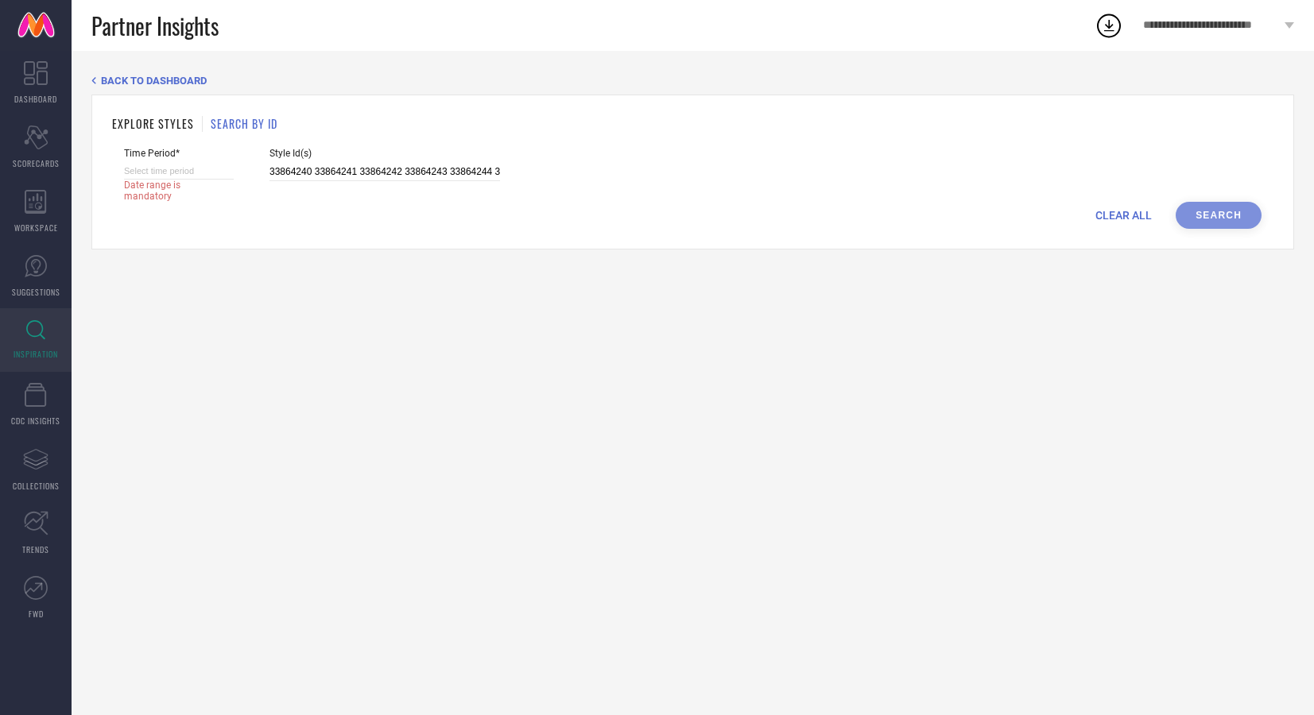
select select "8"
select select "2025"
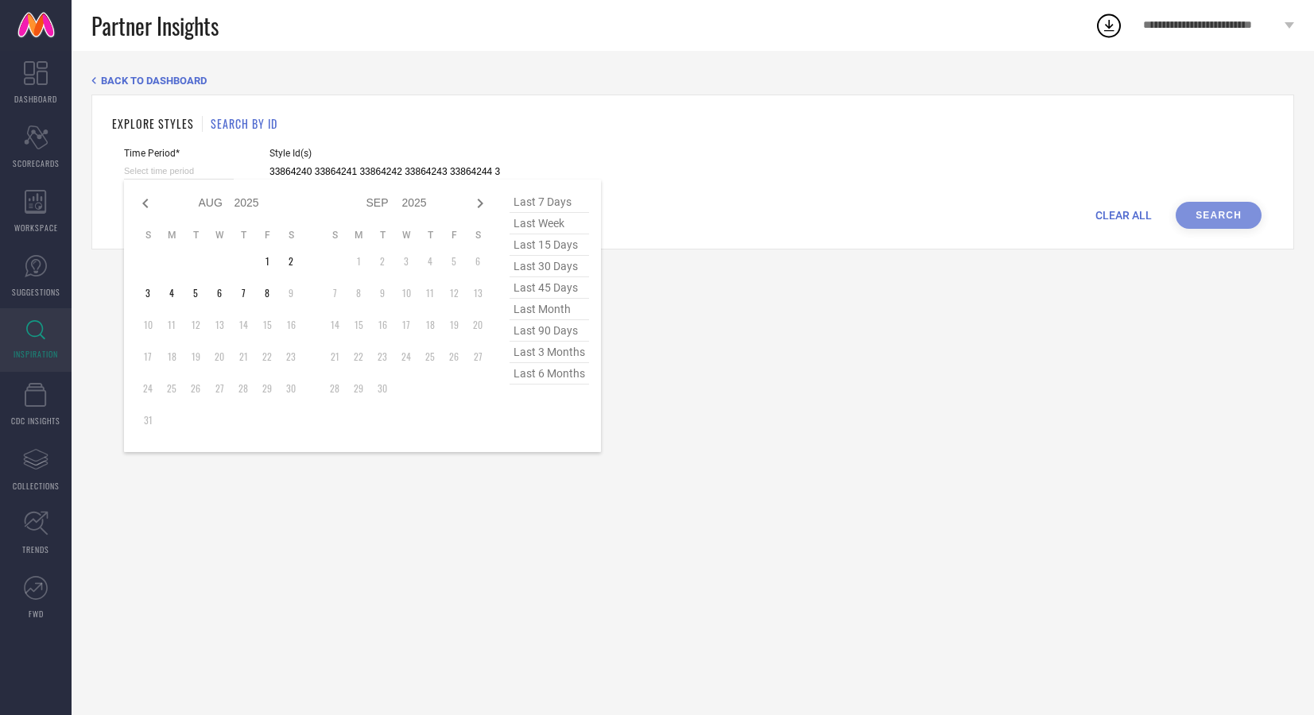
click at [166, 170] on input at bounding box center [179, 171] width 110 height 17
click at [552, 200] on span "last 7 days" at bounding box center [548, 202] width 79 height 21
type input "[DATE] to [DATE]"
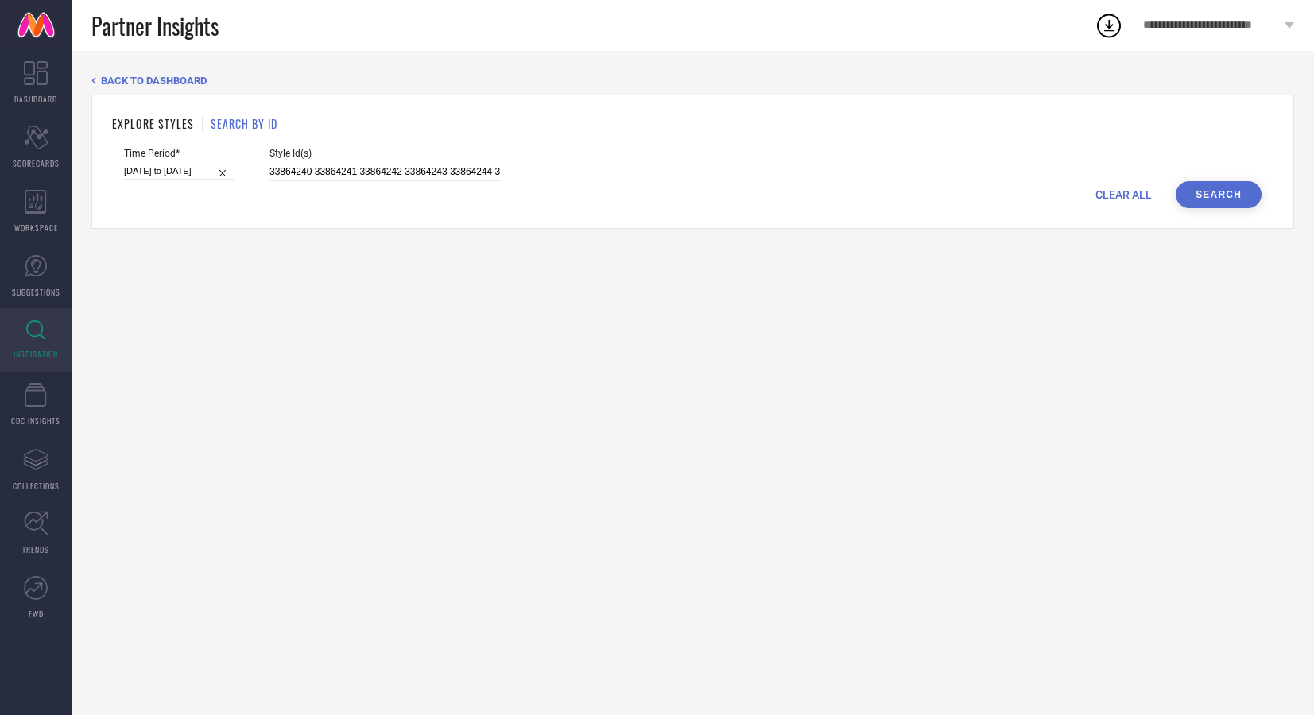
click at [1224, 211] on div "EXPLORE STYLES SEARCH BY ID Time Period* [DATE] to [DATE] Style Id(s) 33864240 …" at bounding box center [692, 162] width 1203 height 134
click at [1219, 188] on button "Search" at bounding box center [1219, 194] width 86 height 27
